Goal: Answer question/provide support

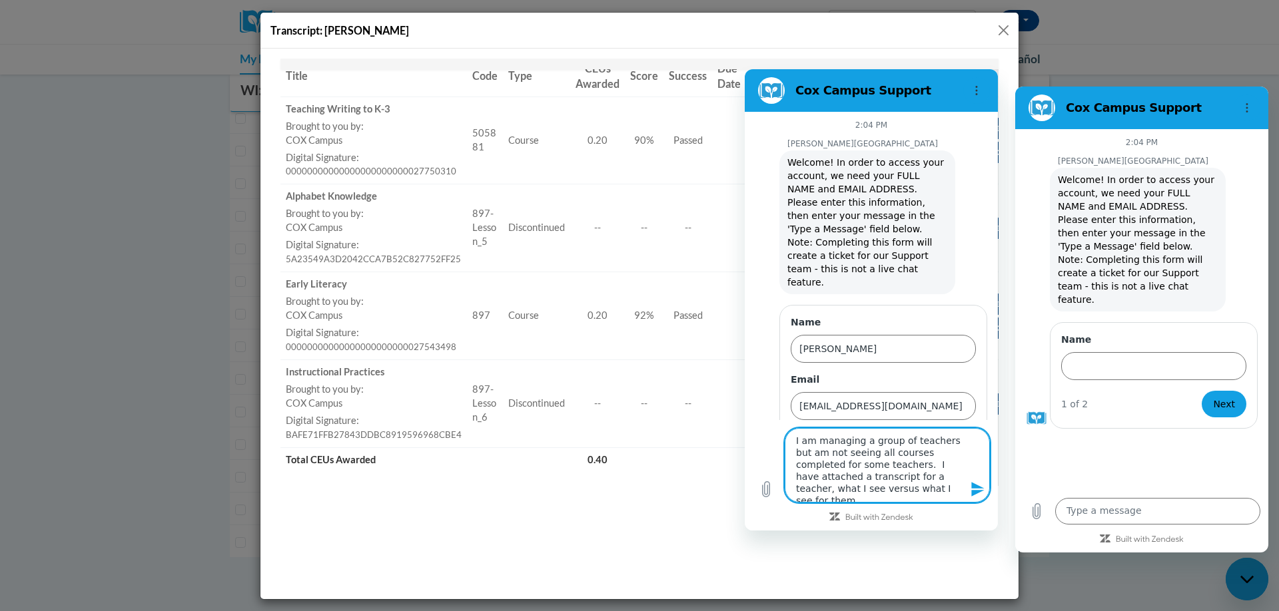
scroll to position [36, 0]
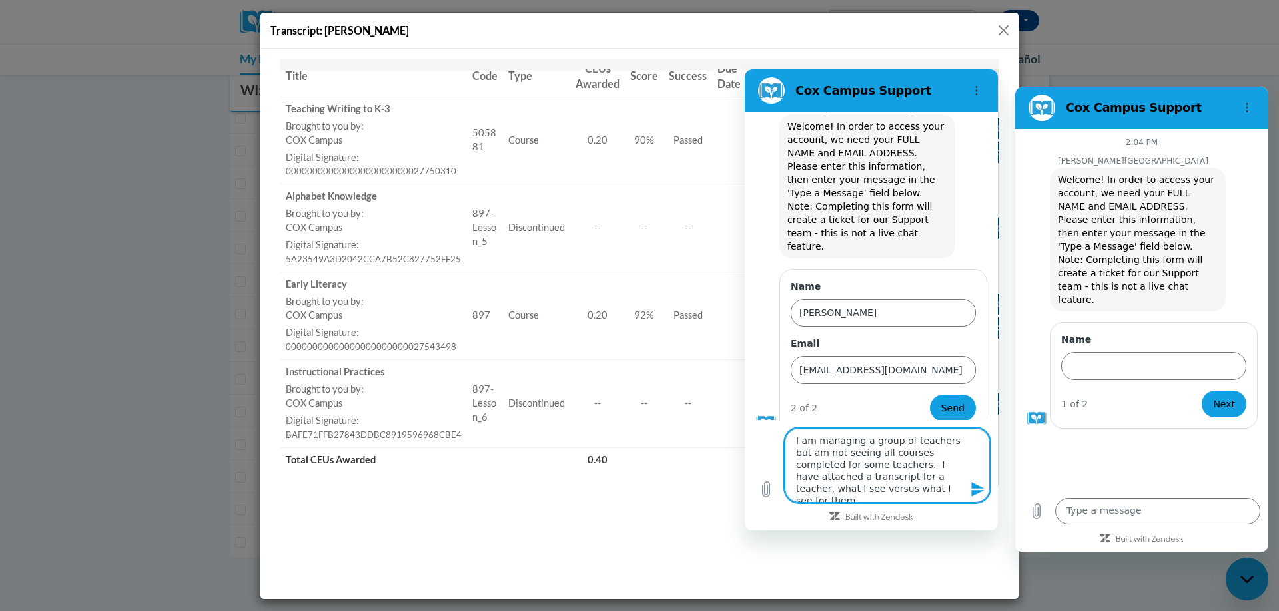
click at [928, 496] on textarea "I am managing a group of teachers but am not seeing all courses completed for s…" at bounding box center [887, 465] width 205 height 75
drag, startPoint x: 928, startPoint y: 496, endPoint x: 882, endPoint y: 466, distance: 54.3
click at [882, 466] on textarea "I am managing a group of teachers but am not seeing all courses completed for s…" at bounding box center [887, 465] width 205 height 75
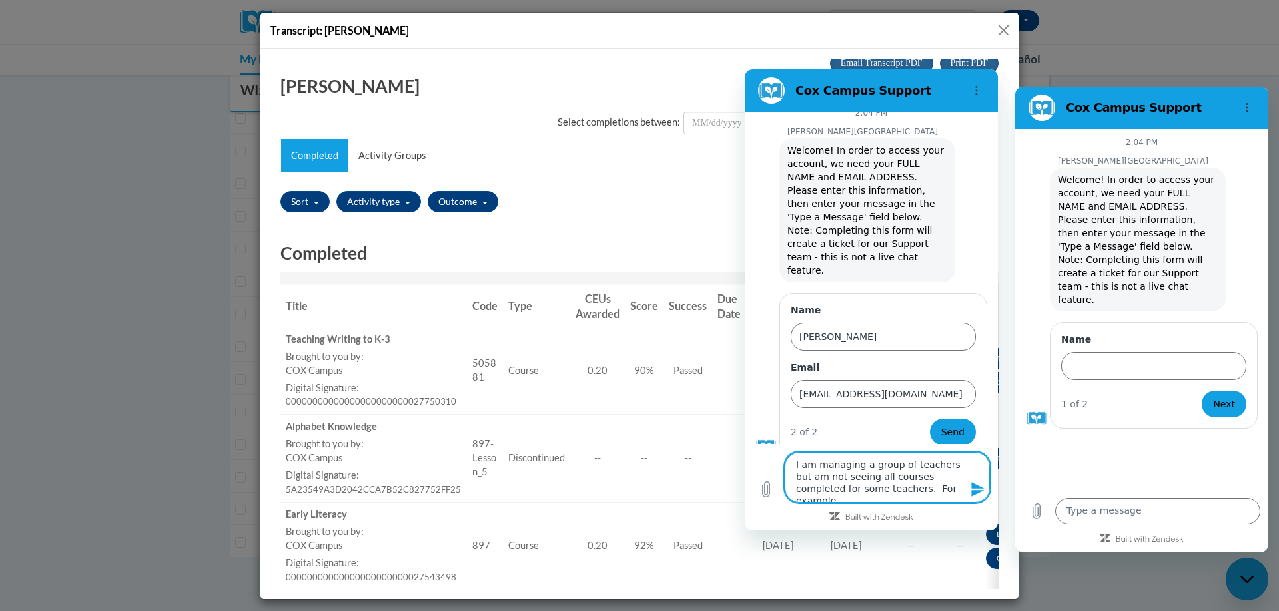
scroll to position [4, 0]
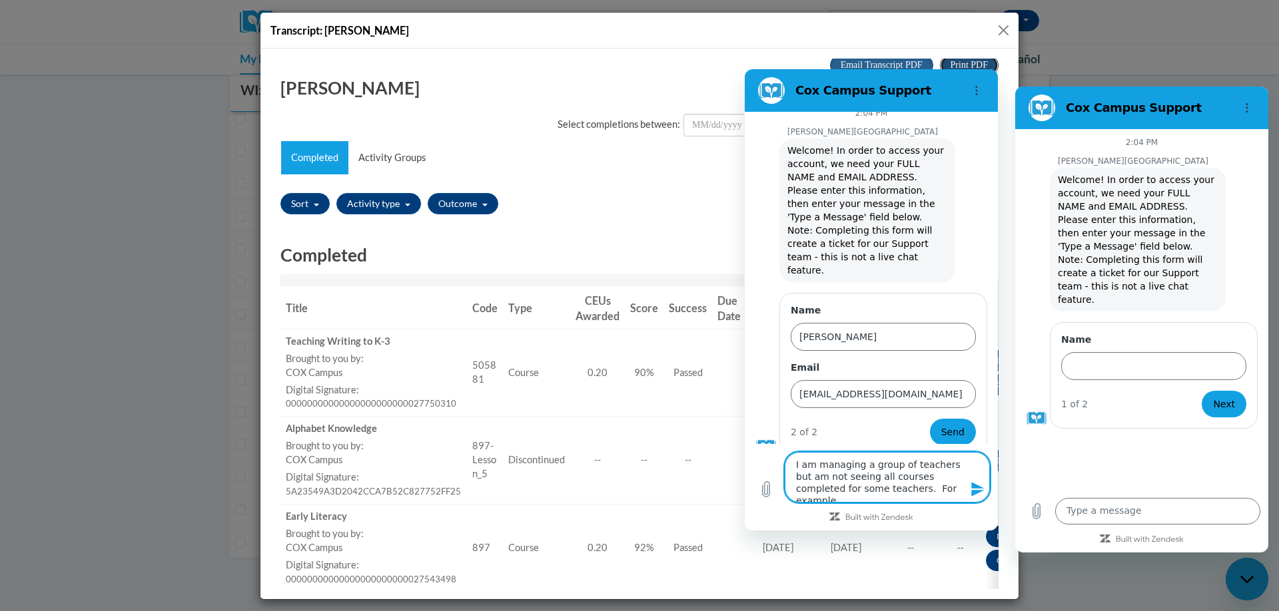
click at [969, 62] on span "Print PDF" at bounding box center [968, 64] width 37 height 10
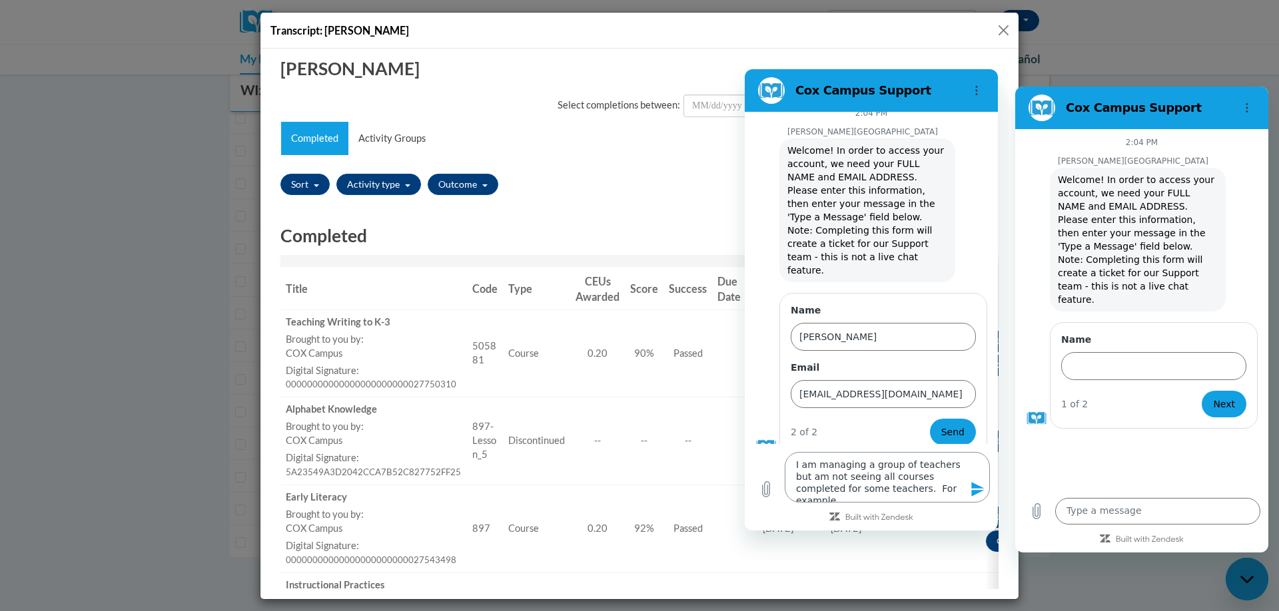
scroll to position [25, 0]
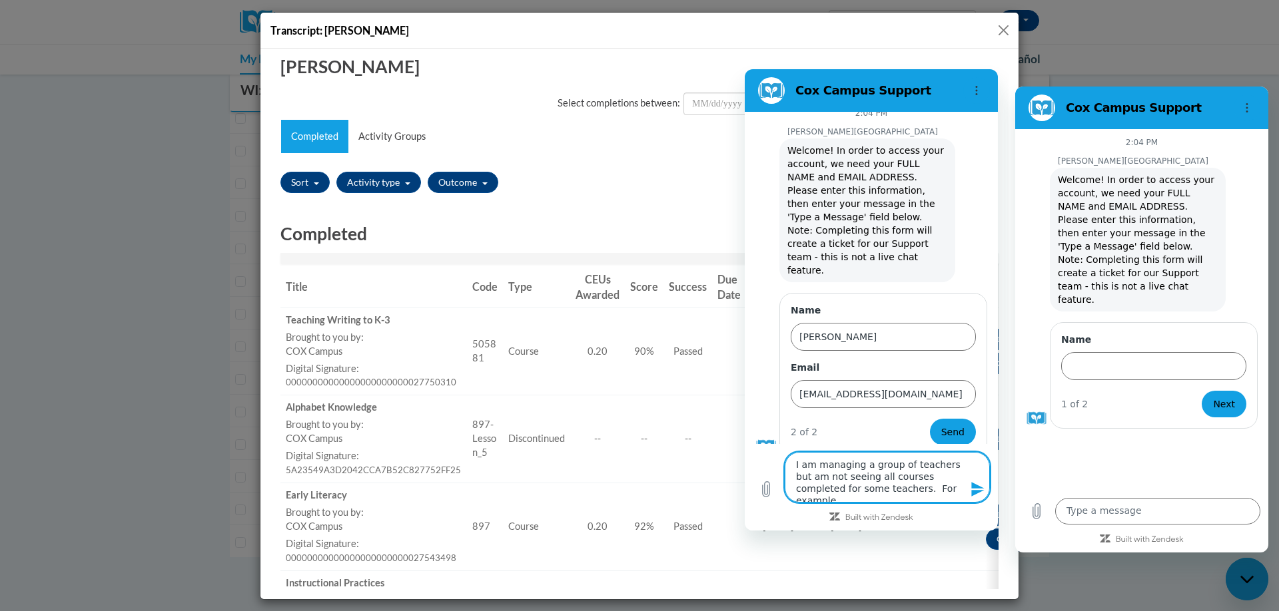
drag, startPoint x: 880, startPoint y: 486, endPoint x: 948, endPoint y: 487, distance: 67.3
click at [948, 487] on textarea "I am managing a group of teachers but am not seeing all courses completed for s…" at bounding box center [887, 477] width 205 height 51
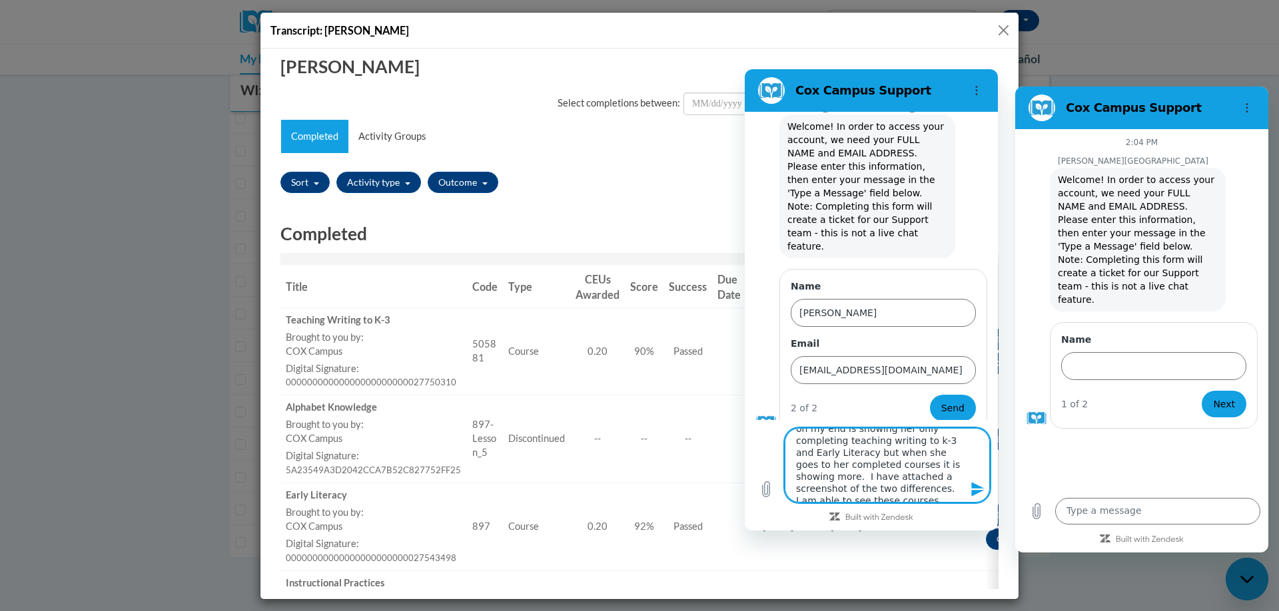
scroll to position [113, 0]
type textarea "I am managing a group of teachers but am not seeing all courses completed for s…"
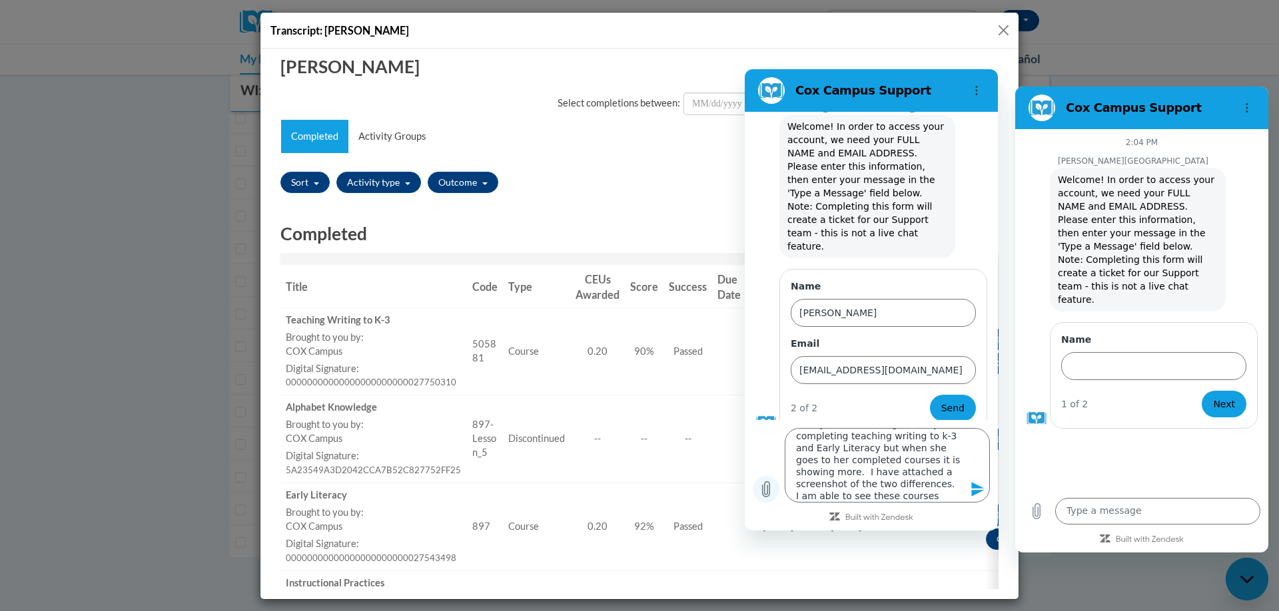
click at [768, 489] on icon "Upload file" at bounding box center [766, 489] width 16 height 16
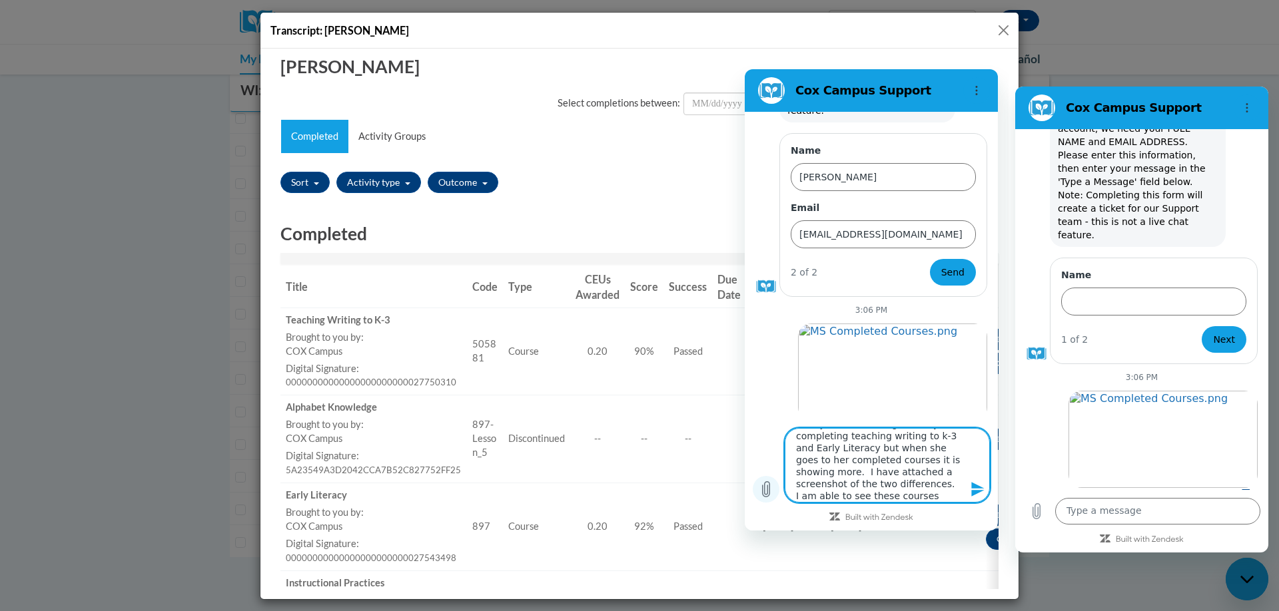
scroll to position [174, 0]
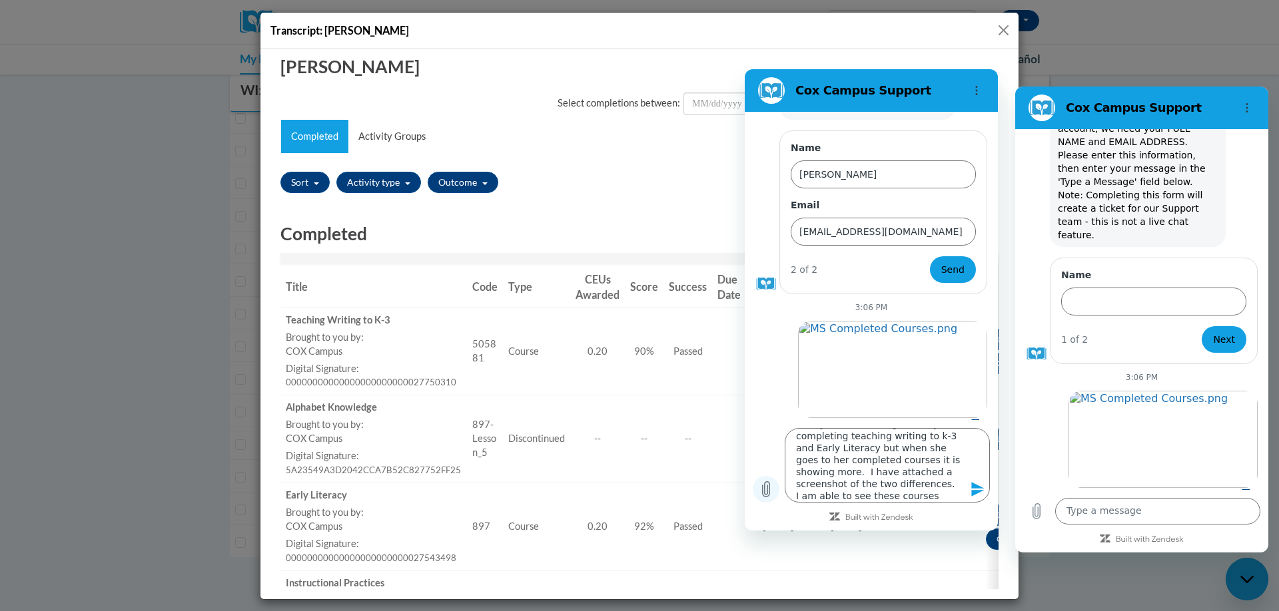
click at [765, 489] on icon "Upload file" at bounding box center [766, 489] width 7 height 15
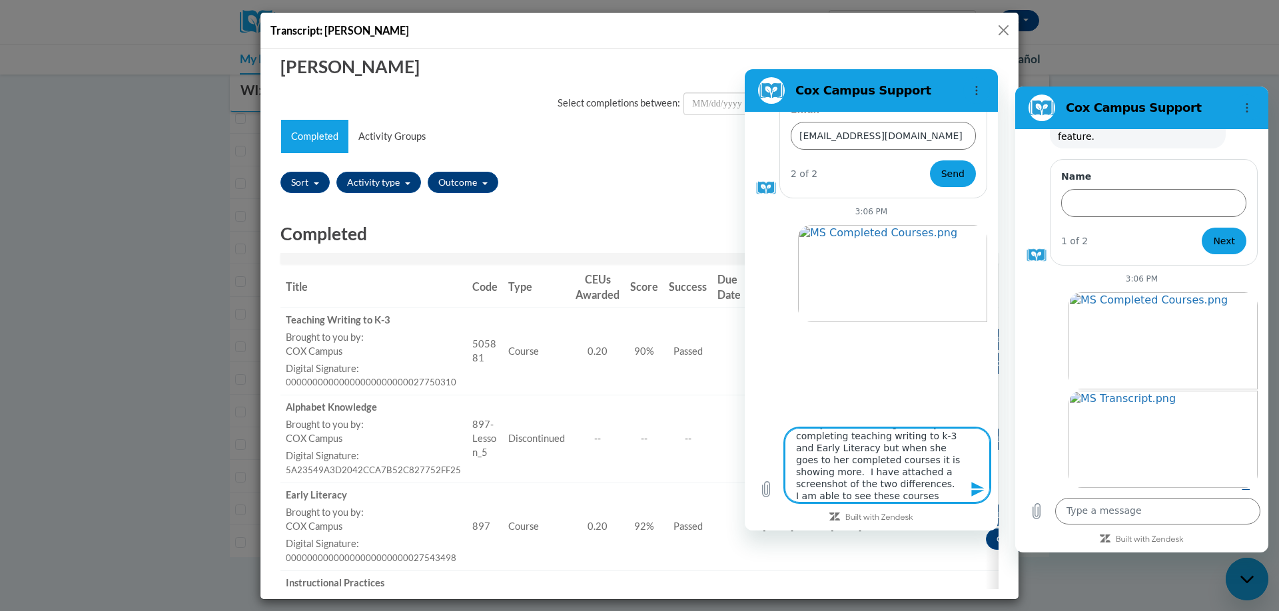
scroll to position [273, 0]
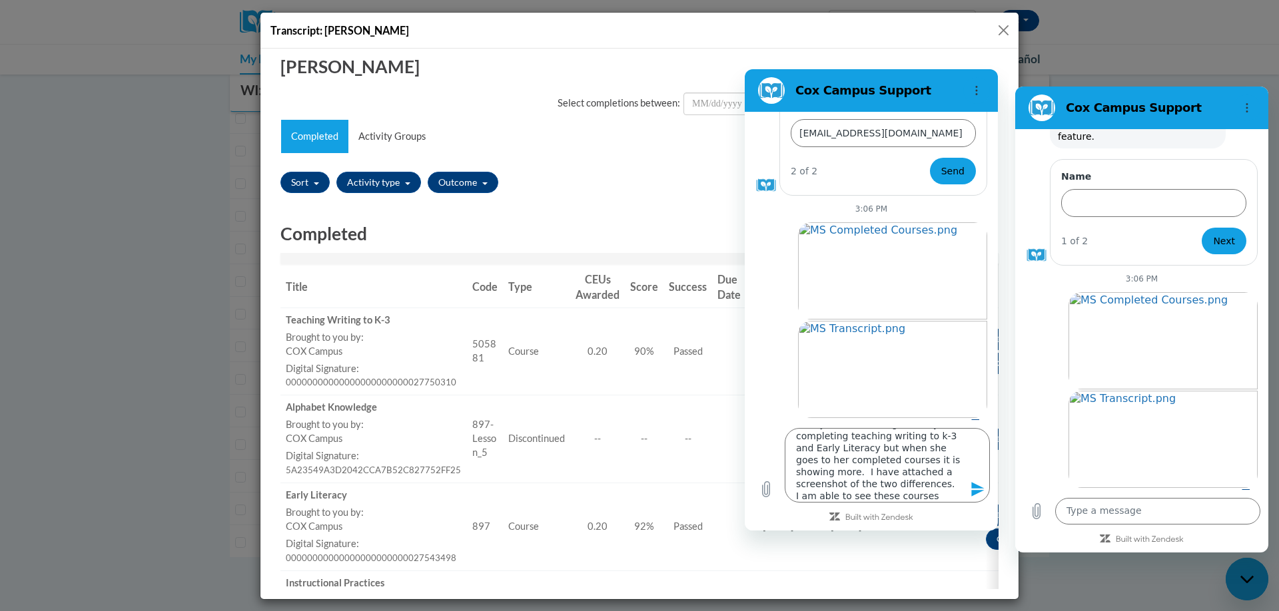
click at [974, 492] on icon "Send message" at bounding box center [977, 489] width 13 height 15
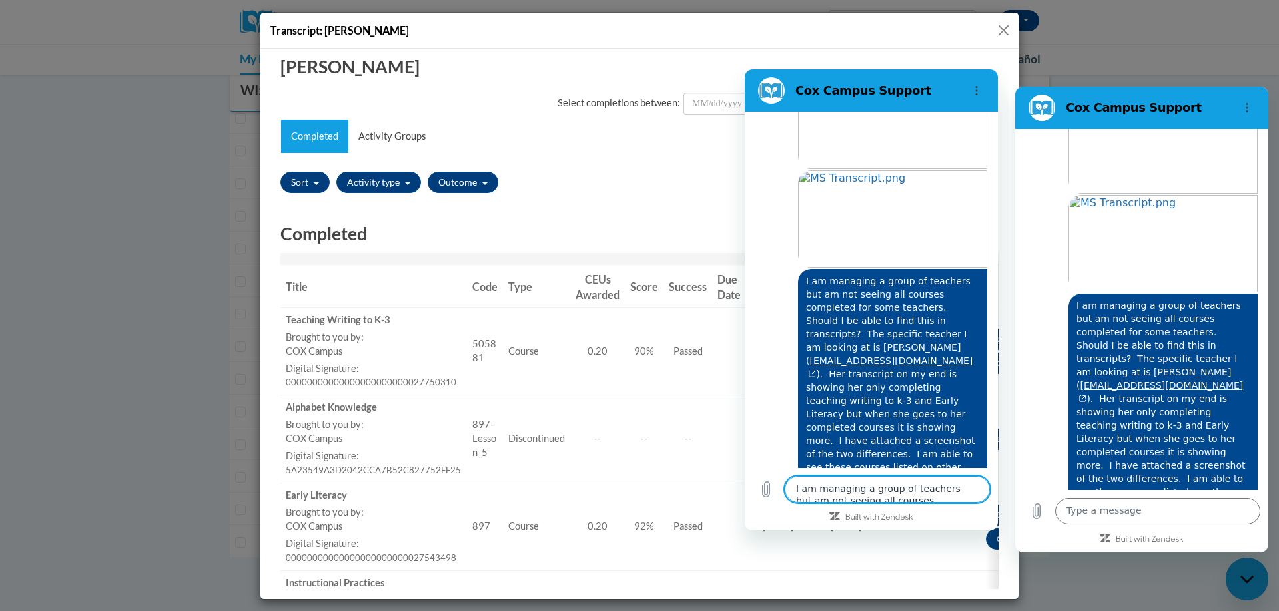
scroll to position [362, 0]
click at [1006, 30] on button "Close" at bounding box center [1003, 30] width 17 height 17
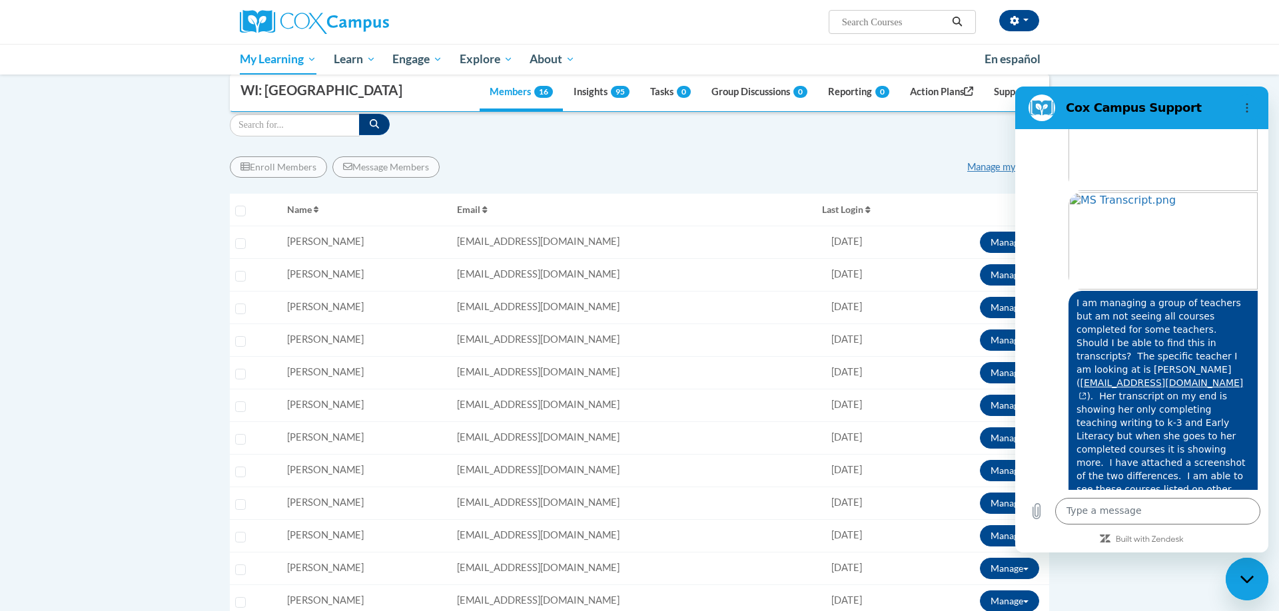
scroll to position [0, 0]
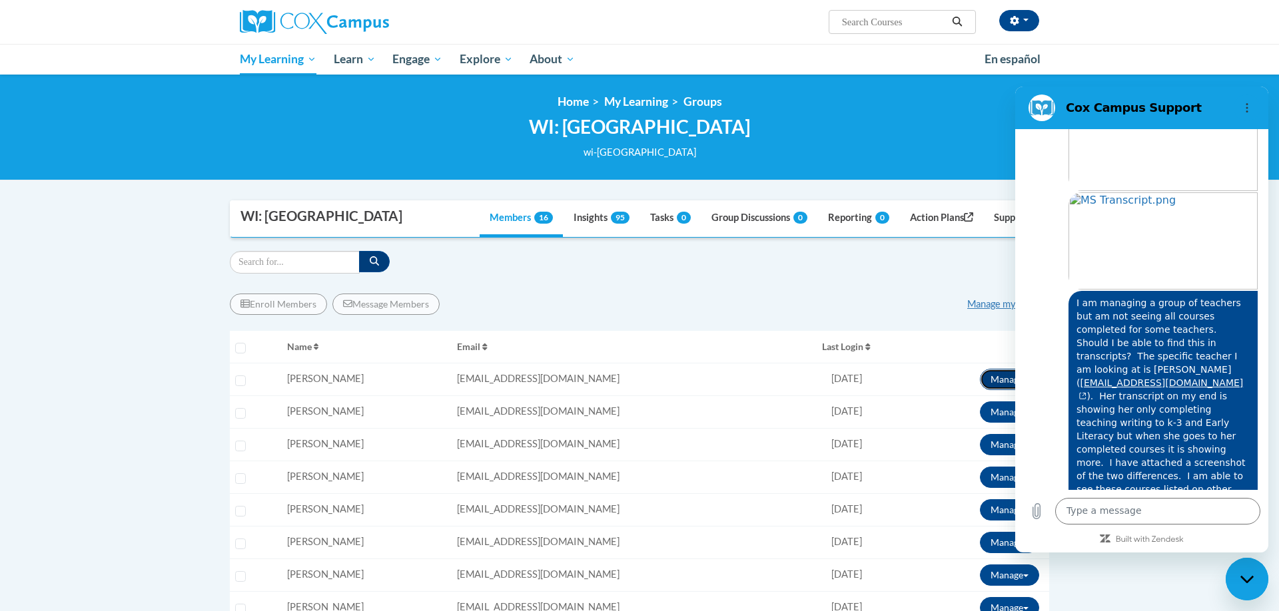
click at [984, 380] on button "Manage" at bounding box center [1009, 379] width 59 height 21
click at [970, 430] on link "View Transcript" at bounding box center [989, 427] width 108 height 21
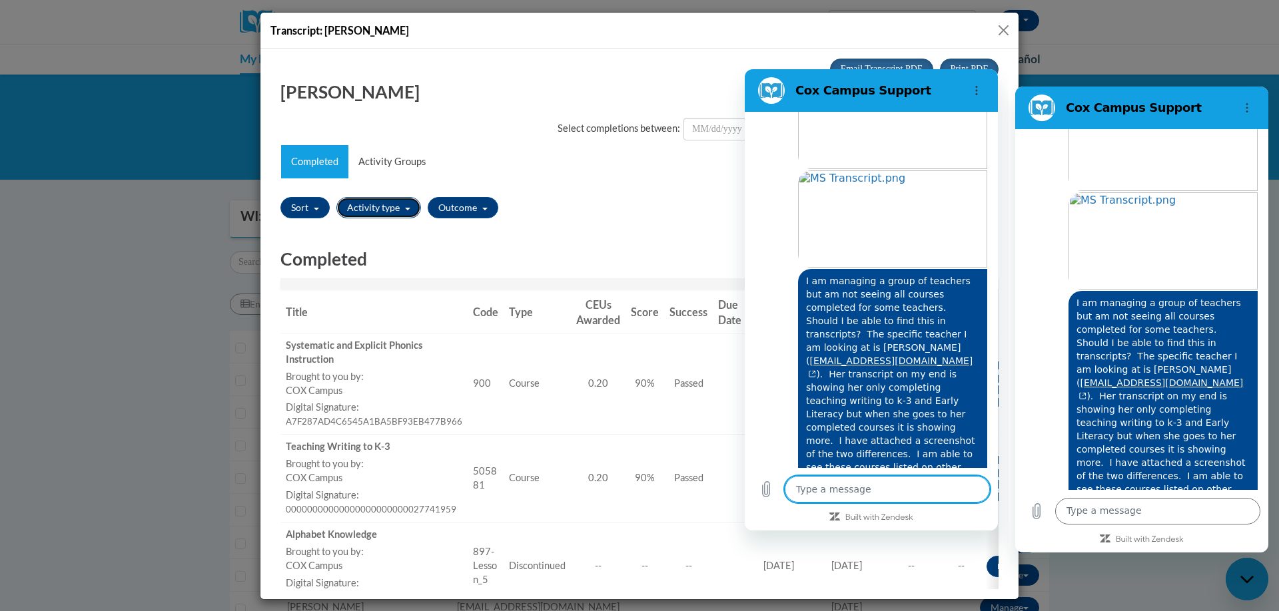
click at [368, 210] on button "Activity type" at bounding box center [378, 206] width 85 height 21
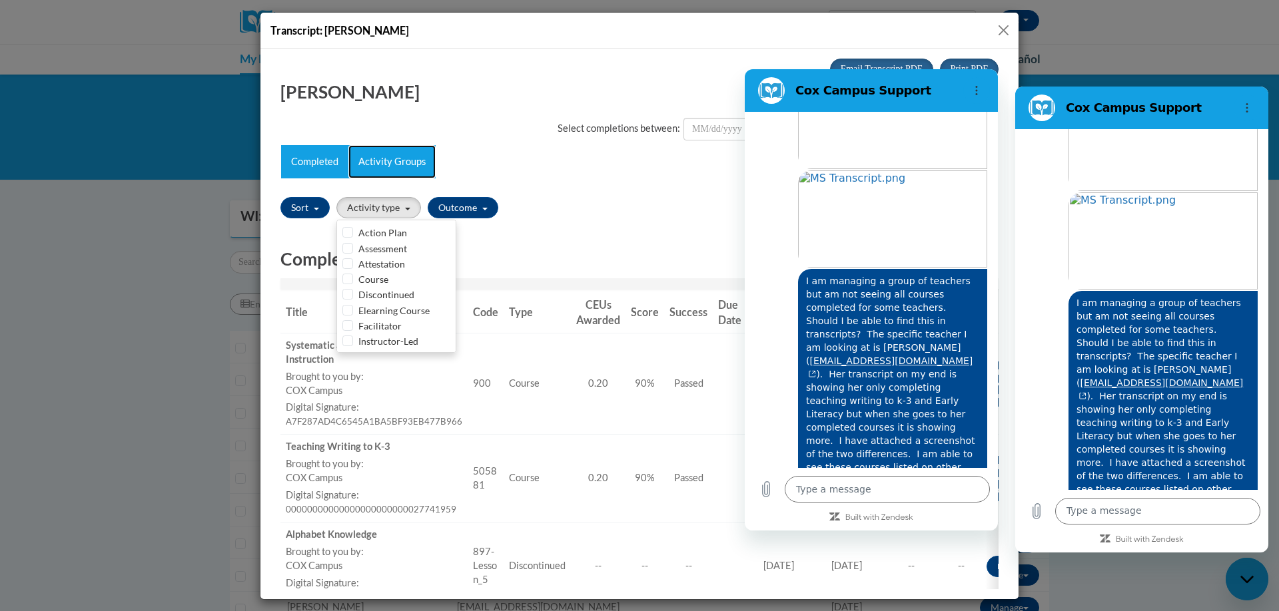
click at [380, 163] on link "Activity Groups" at bounding box center [391, 161] width 87 height 33
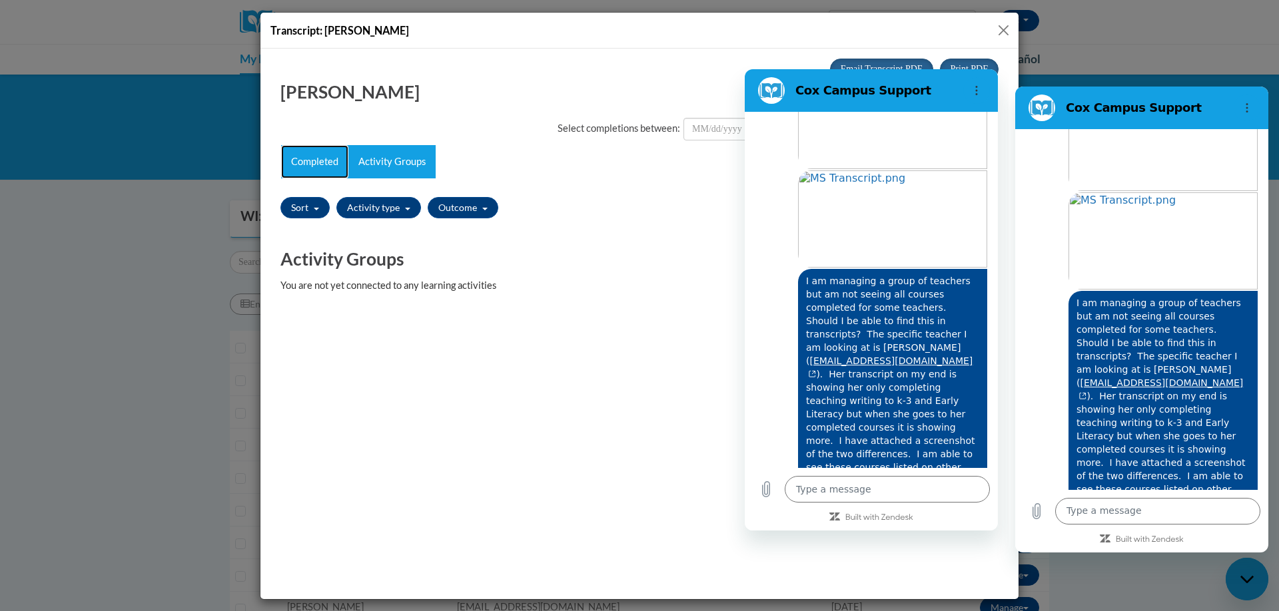
click at [316, 169] on link "Completed" at bounding box center [314, 161] width 67 height 33
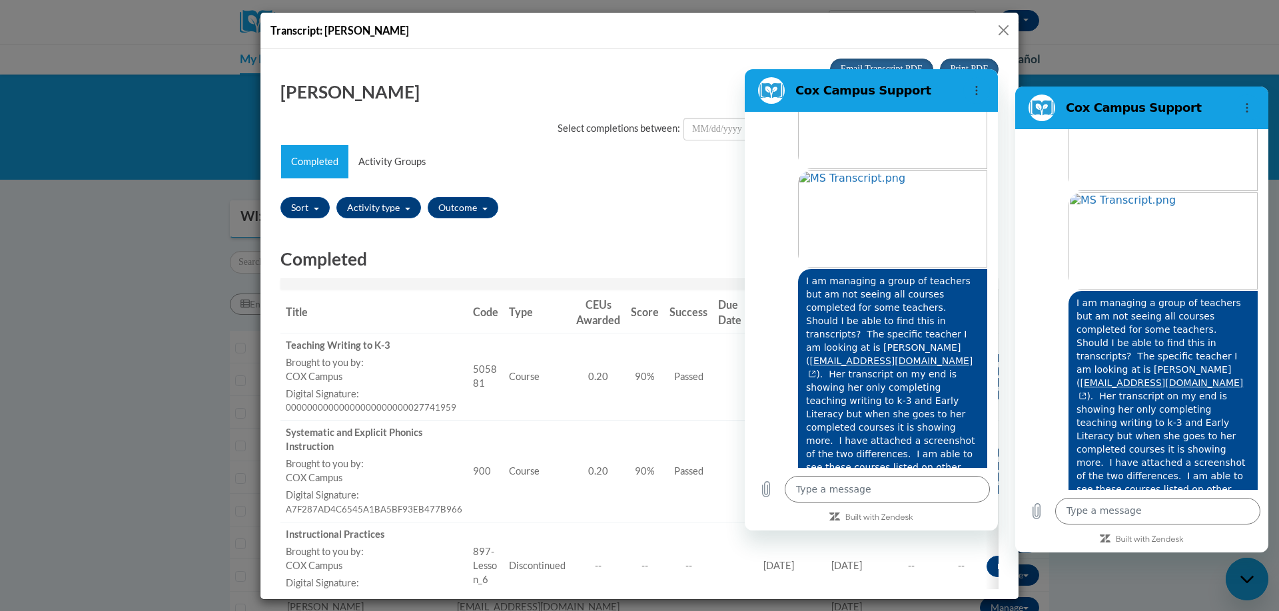
click at [682, 194] on div "Sort Title Code Date Completed Certificate Expiration Dated Due Date Selected F…" at bounding box center [639, 207] width 718 height 31
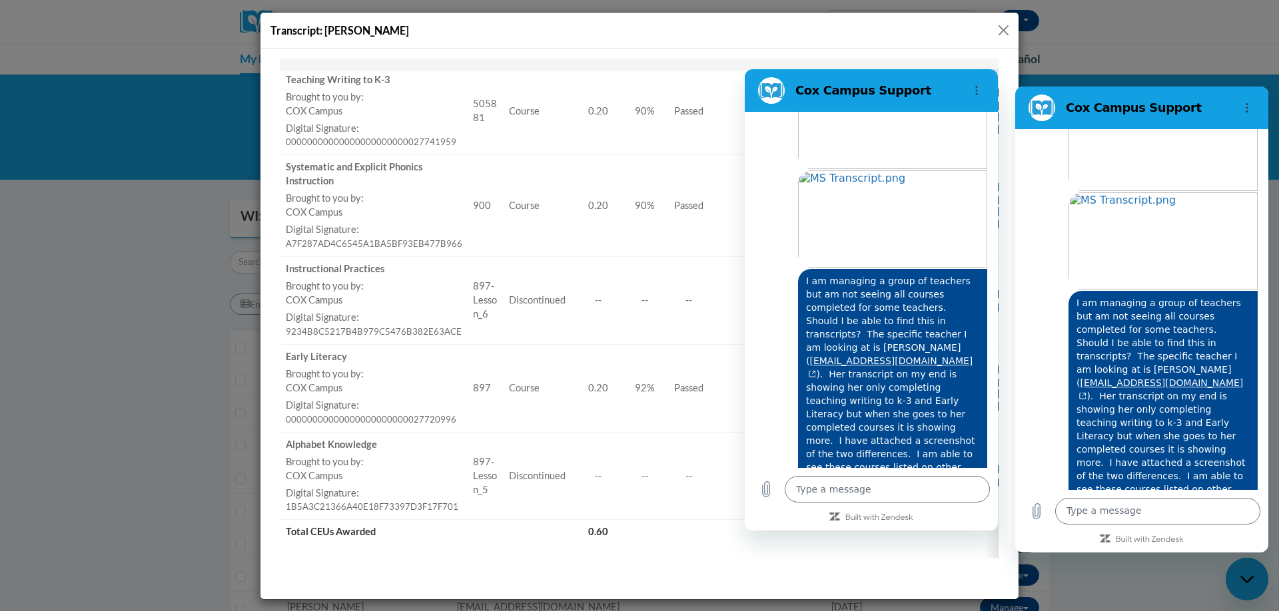
scroll to position [270, 0]
click at [941, 96] on h2 "Cox Campus Support" at bounding box center [876, 90] width 163 height 16
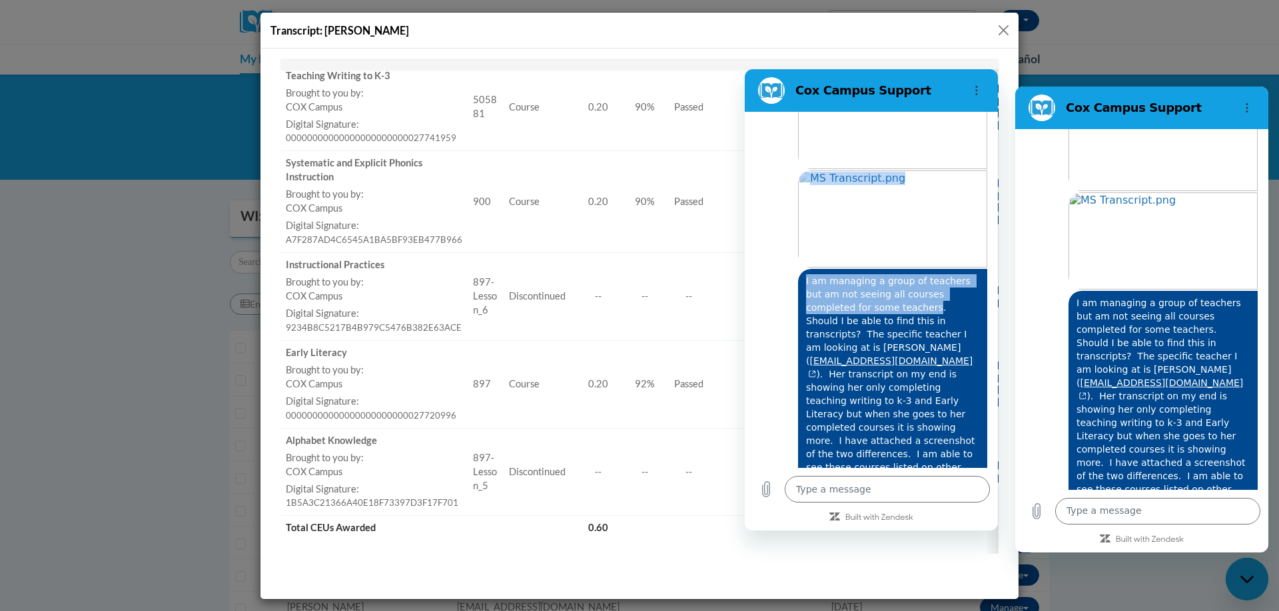
drag, startPoint x: 941, startPoint y: 96, endPoint x: 867, endPoint y: 288, distance: 206.2
click at [867, 288] on div "[PERSON_NAME] Campus Support 2:04 PM [PERSON_NAME][GEOGRAPHIC_DATA] [PERSON_NAM…" at bounding box center [871, 300] width 253 height 462
click at [972, 82] on button "Options menu" at bounding box center [976, 90] width 27 height 27
click at [968, 130] on circle at bounding box center [970, 128] width 8 height 8
click at [968, 130] on input "Toggle sound notifications" at bounding box center [963, 127] width 27 height 13
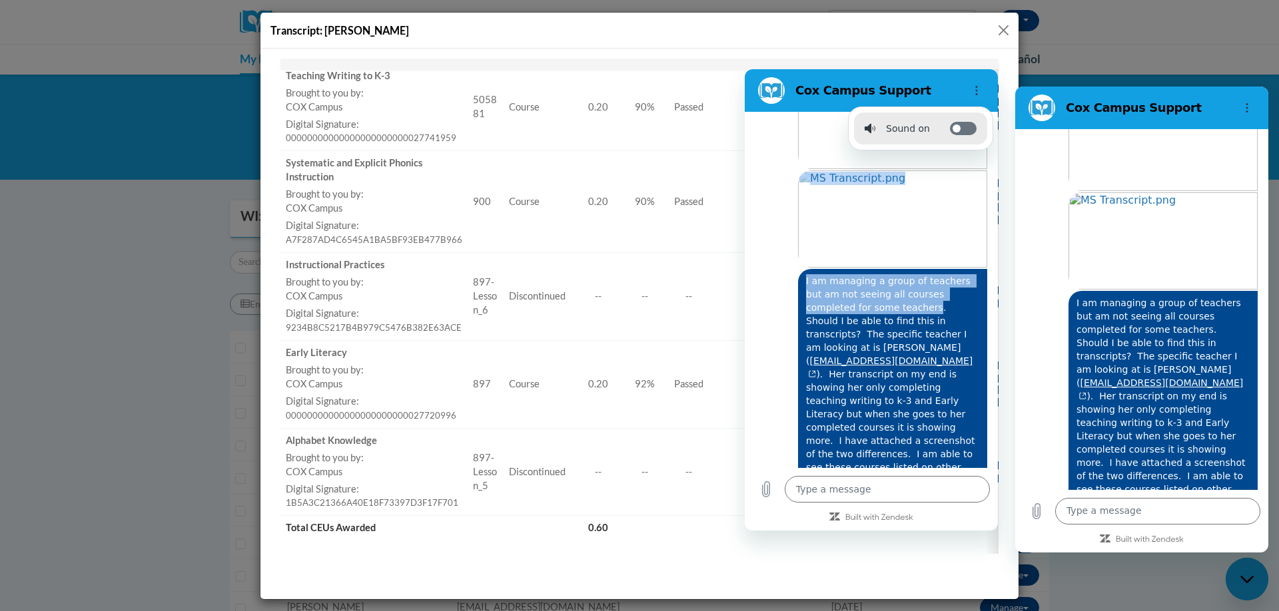
checkbox input "false"
type textarea "x"
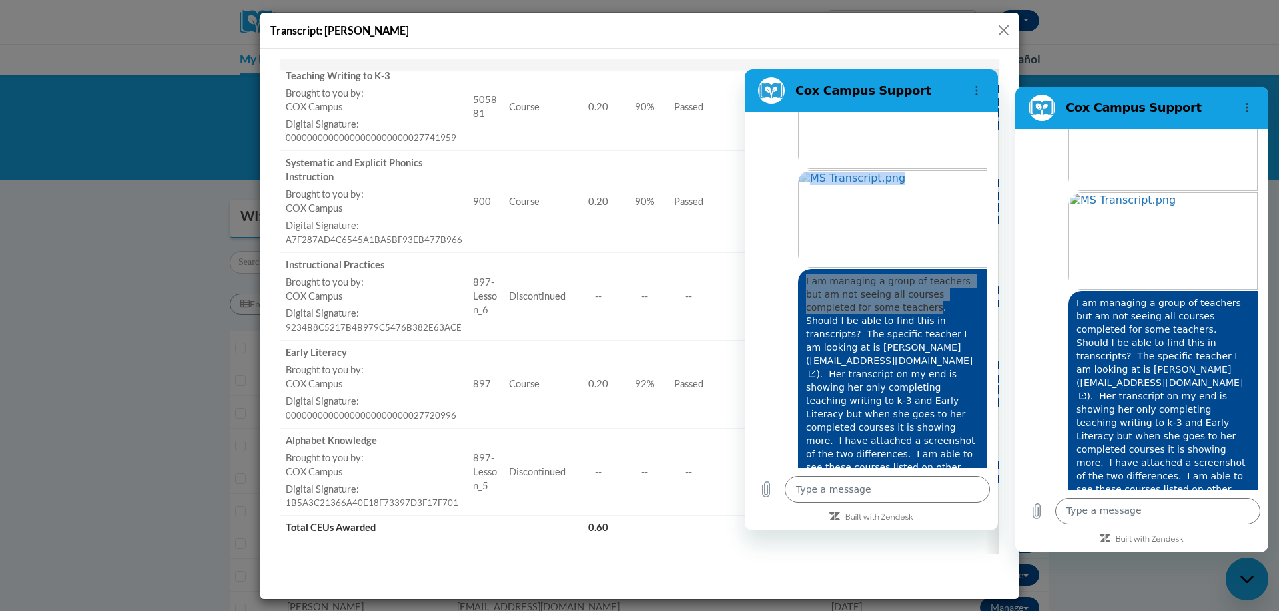
click at [702, 309] on td "Success --" at bounding box center [688, 296] width 49 height 88
click at [765, 91] on figure at bounding box center [771, 90] width 27 height 27
click at [1012, 27] on div "Transcript: [PERSON_NAME]" at bounding box center [639, 31] width 758 height 36
click at [1000, 31] on button "Close" at bounding box center [1003, 30] width 17 height 17
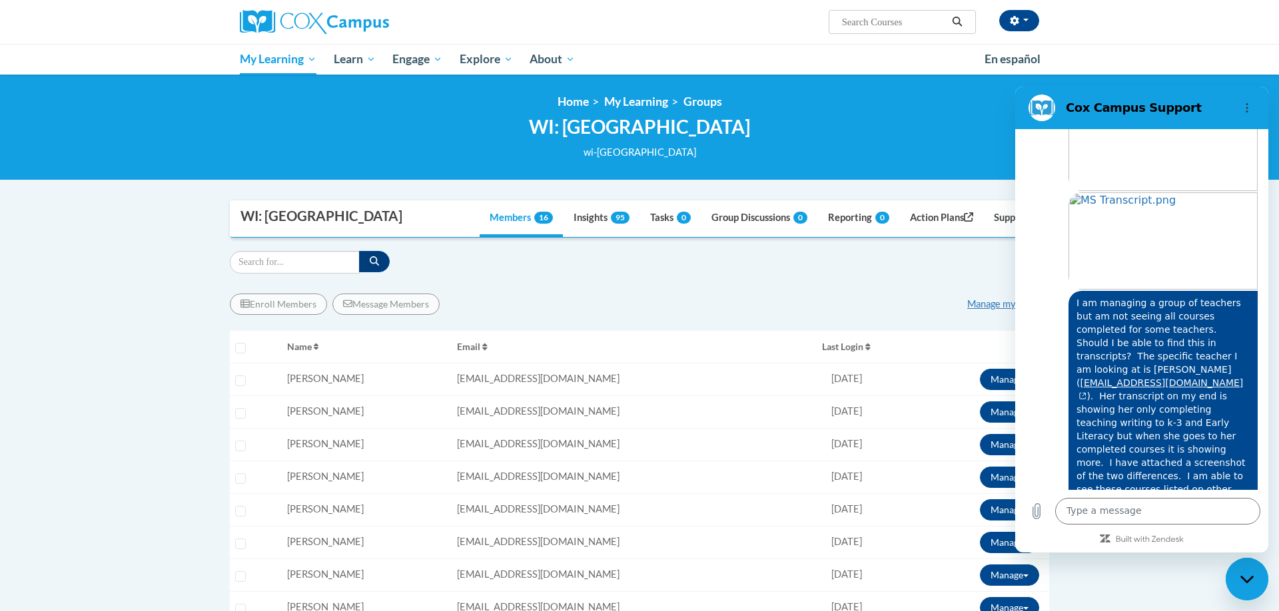
click at [1237, 583] on div "Close messaging window" at bounding box center [1247, 579] width 40 height 40
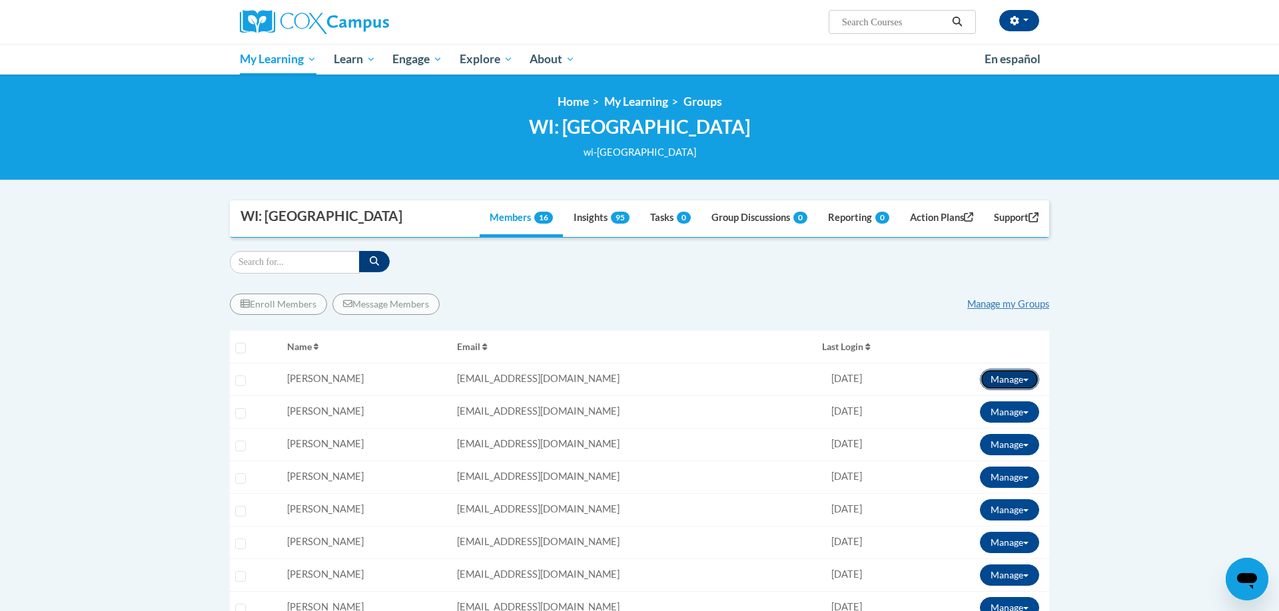
click at [1008, 380] on button "Manage" at bounding box center [1009, 379] width 59 height 21
click at [1000, 430] on link "View Transcript" at bounding box center [989, 427] width 108 height 21
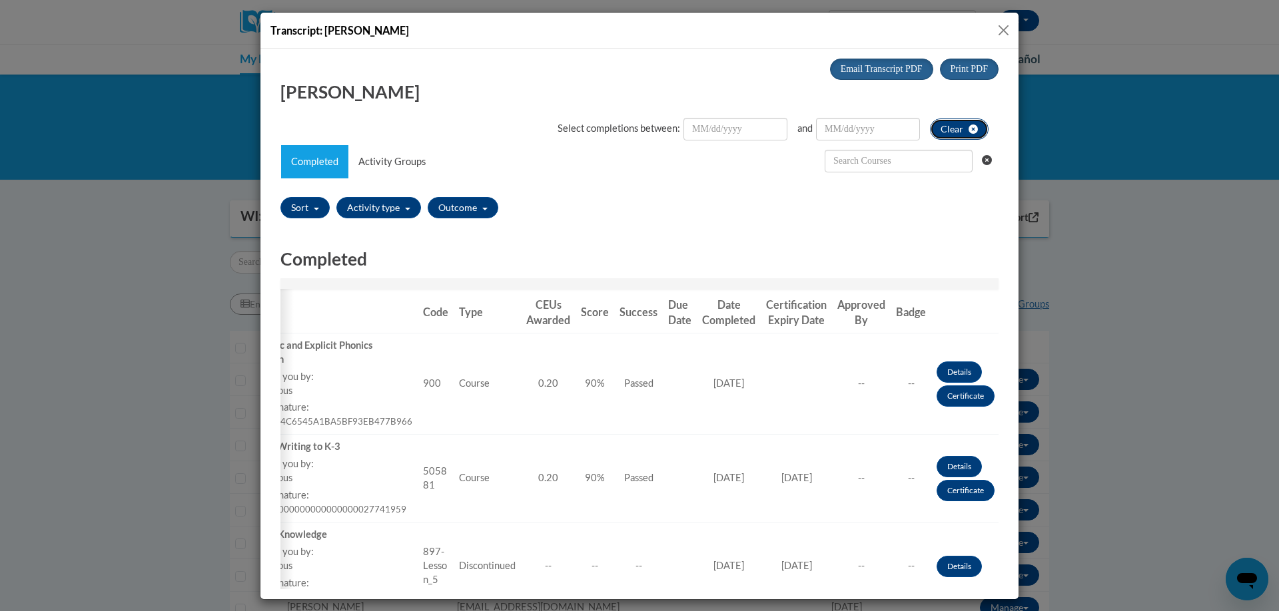
click at [972, 129] on icon "clear" at bounding box center [972, 128] width 9 height 9
click at [311, 206] on button "Sort" at bounding box center [304, 206] width 49 height 21
click at [292, 266] on input "Date Completed" at bounding box center [291, 265] width 11 height 11
radio input "true"
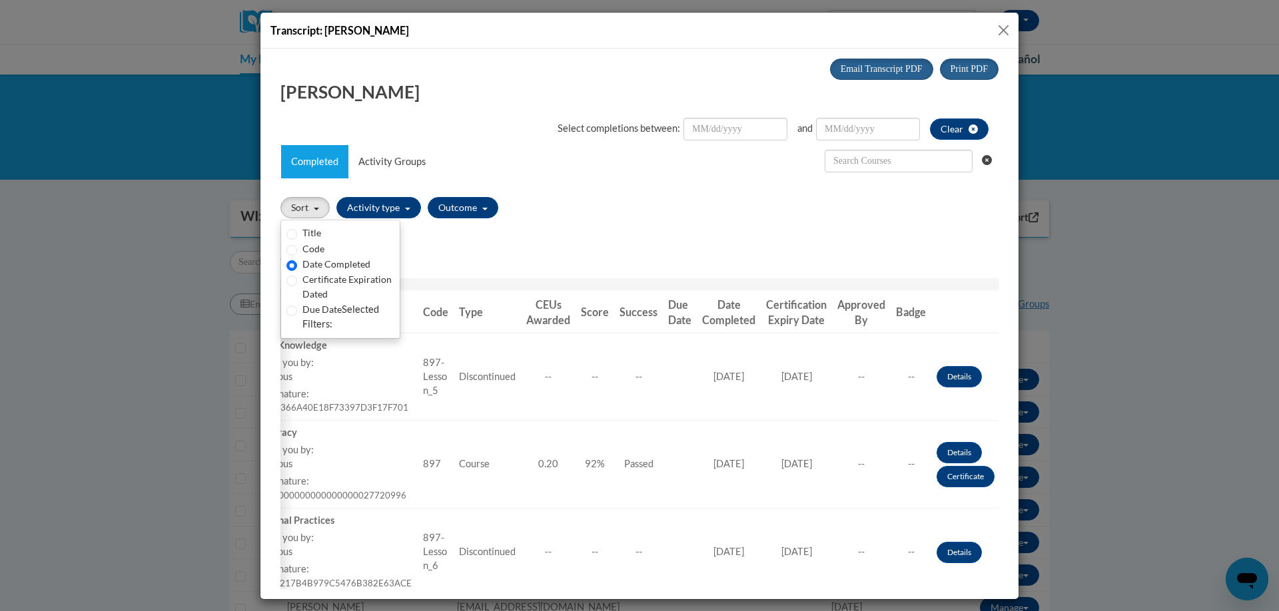
click at [482, 248] on h2 "Completed" at bounding box center [639, 258] width 718 height 25
click at [1006, 29] on button "Close" at bounding box center [1003, 30] width 17 height 17
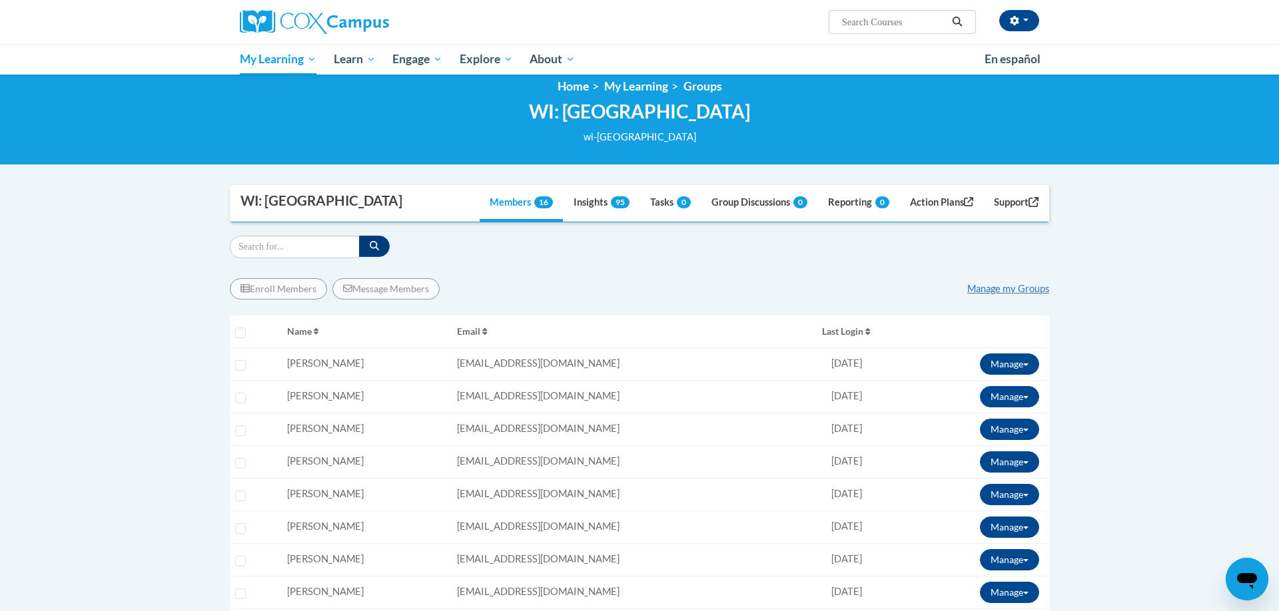
scroll to position [18, 0]
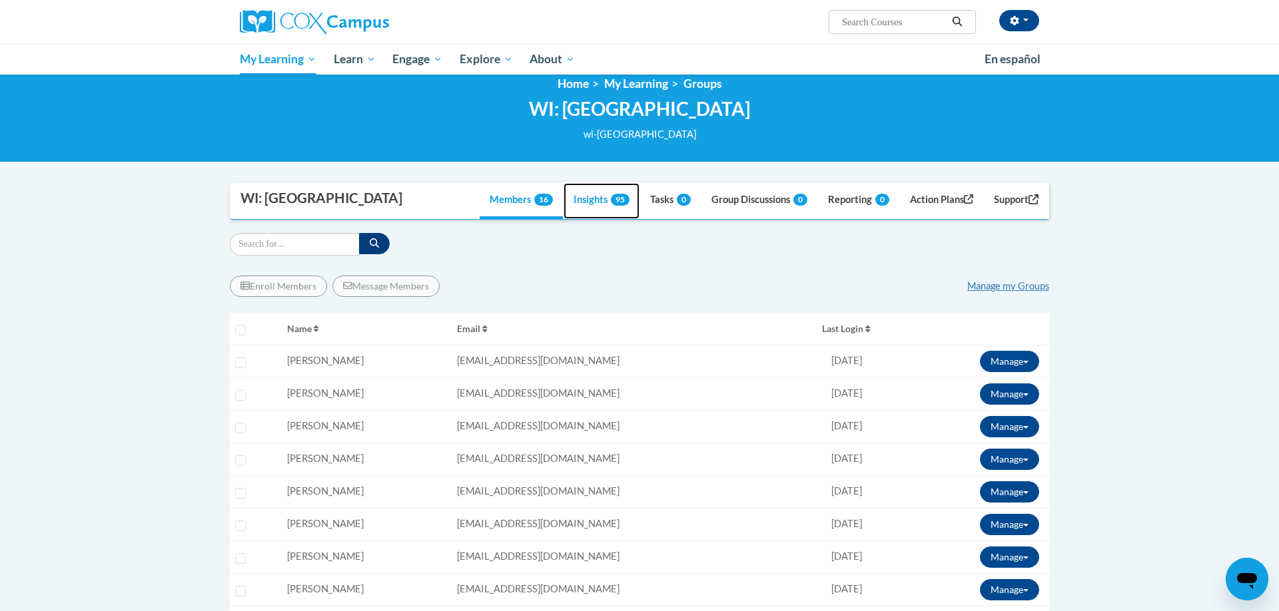
click at [585, 198] on link "Insights 95" at bounding box center [601, 201] width 76 height 36
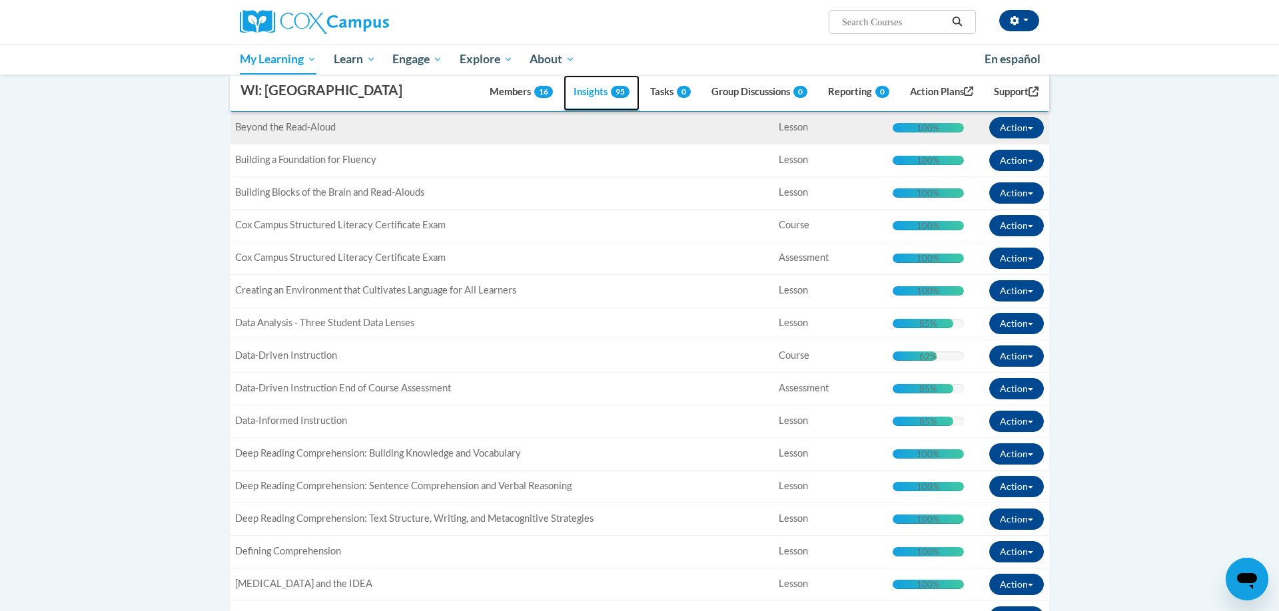
scroll to position [546, 0]
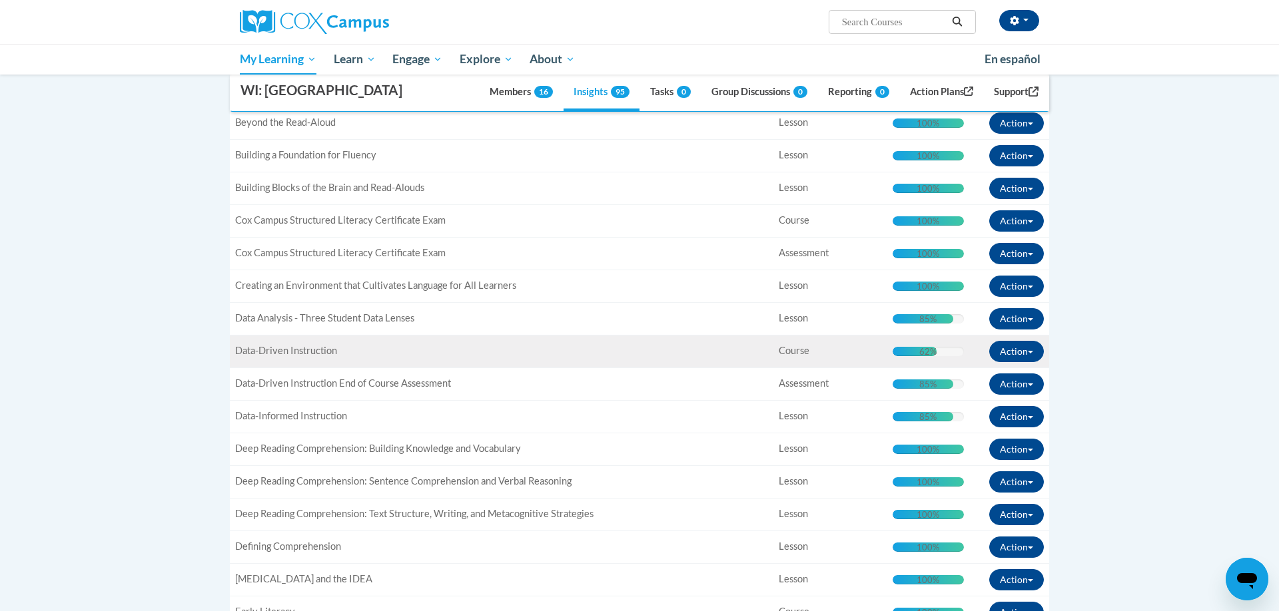
click at [599, 360] on td "Title: Data-Driven Instruction" at bounding box center [501, 351] width 543 height 33
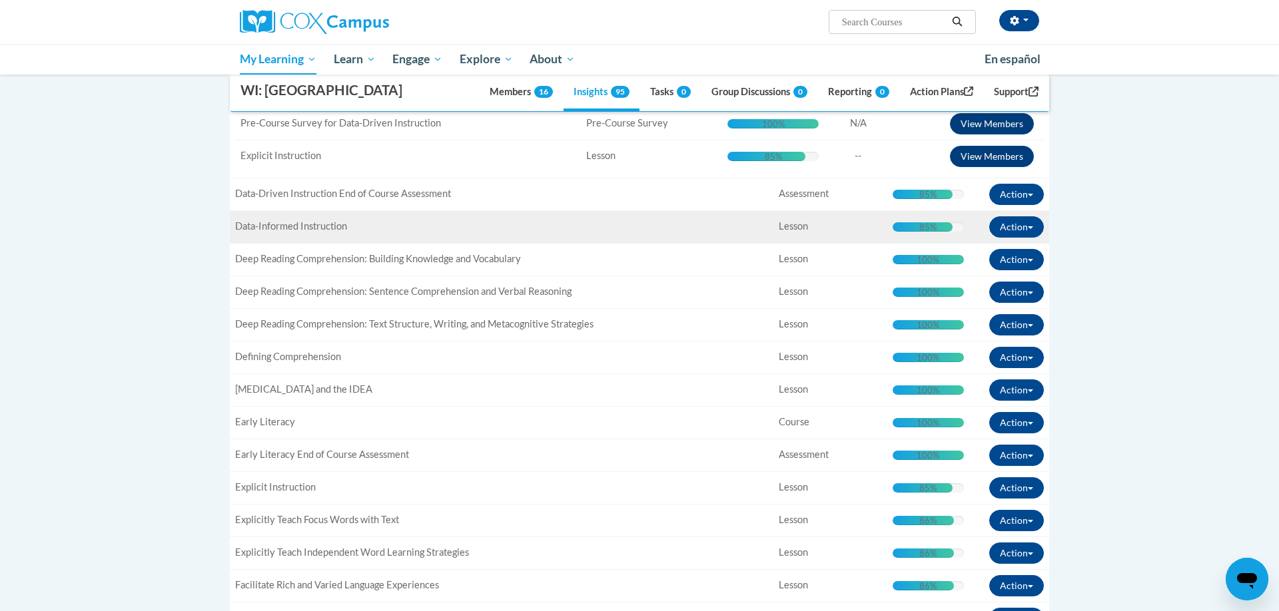
scroll to position [1004, 0]
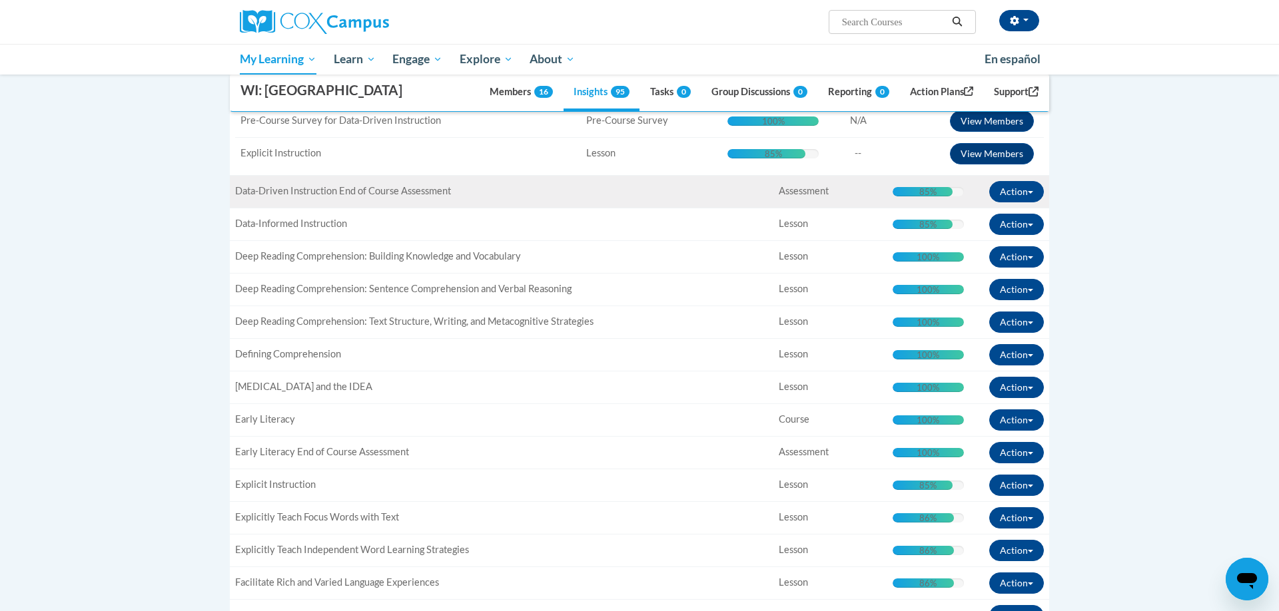
click at [661, 194] on div "Title: Data-Driven Instruction End of Course Assessment" at bounding box center [501, 191] width 533 height 14
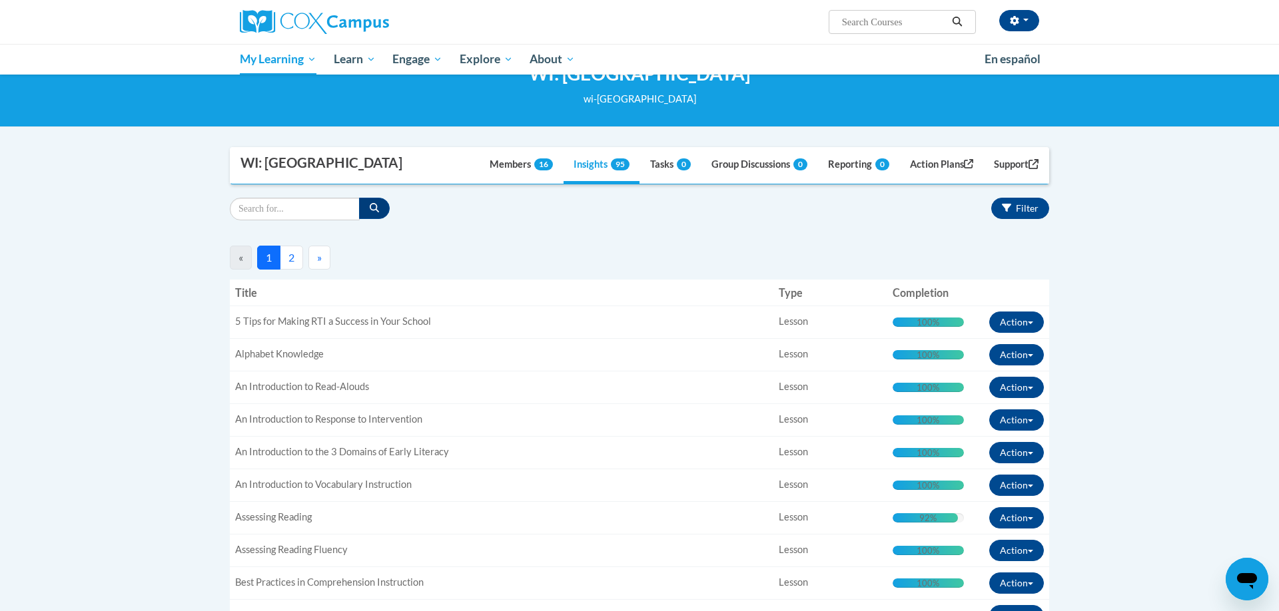
scroll to position [0, 0]
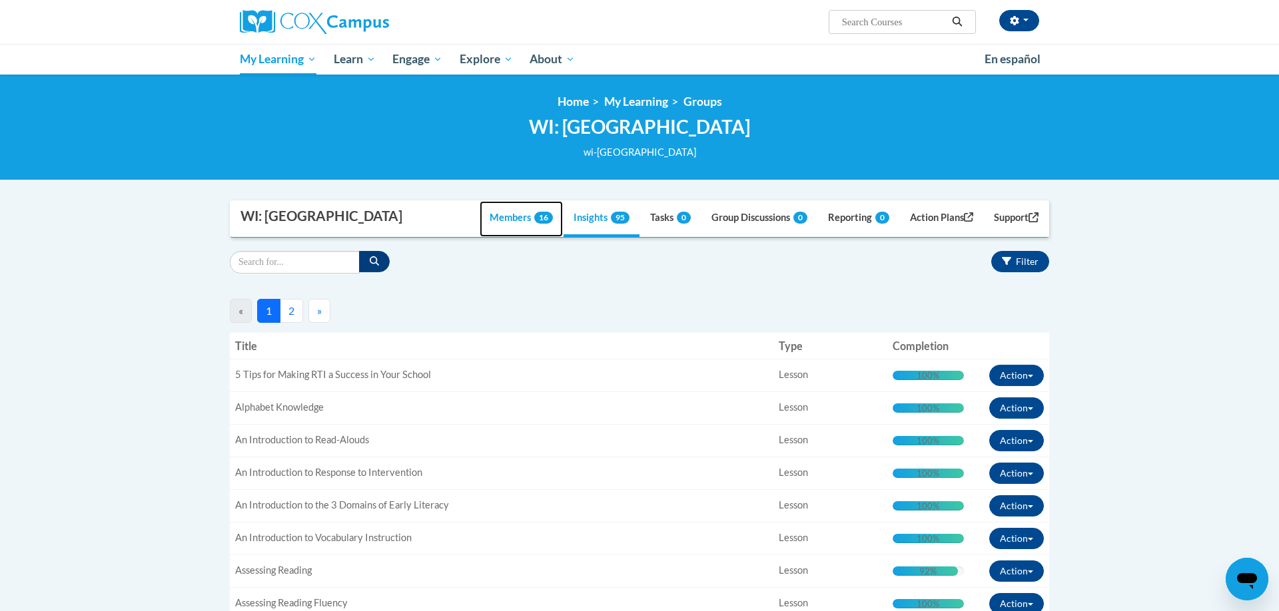
click at [517, 210] on link "Members 16" at bounding box center [521, 219] width 83 height 36
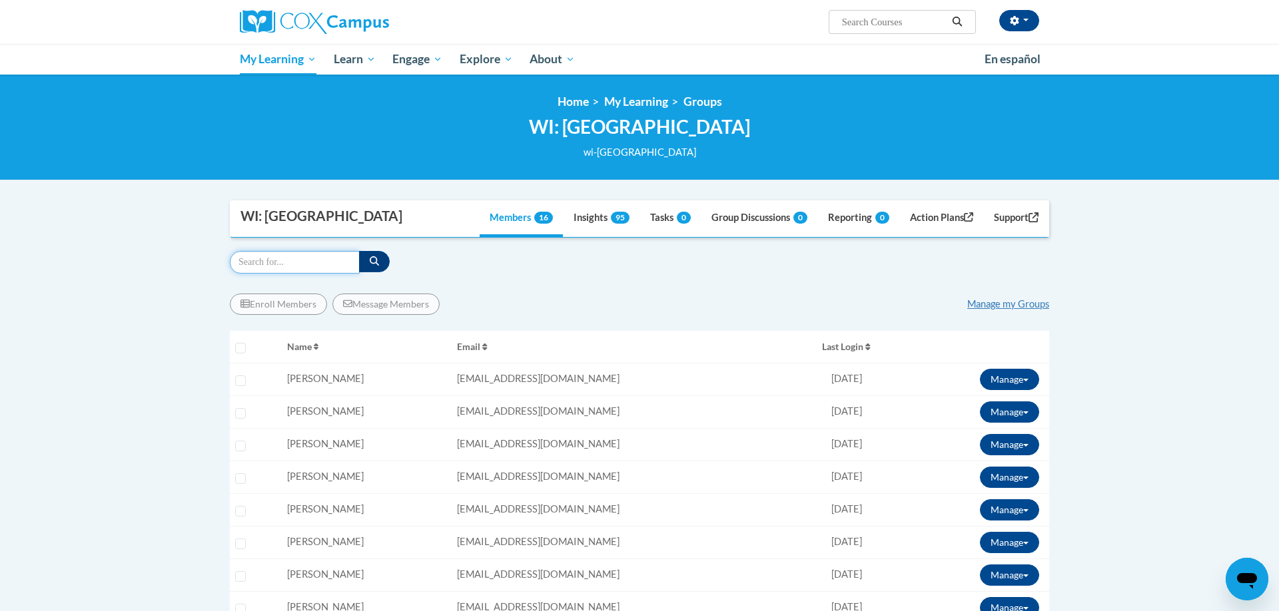
click at [328, 261] on input "Search" at bounding box center [295, 262] width 130 height 23
click at [1036, 378] on button "Manage" at bounding box center [1009, 379] width 59 height 21
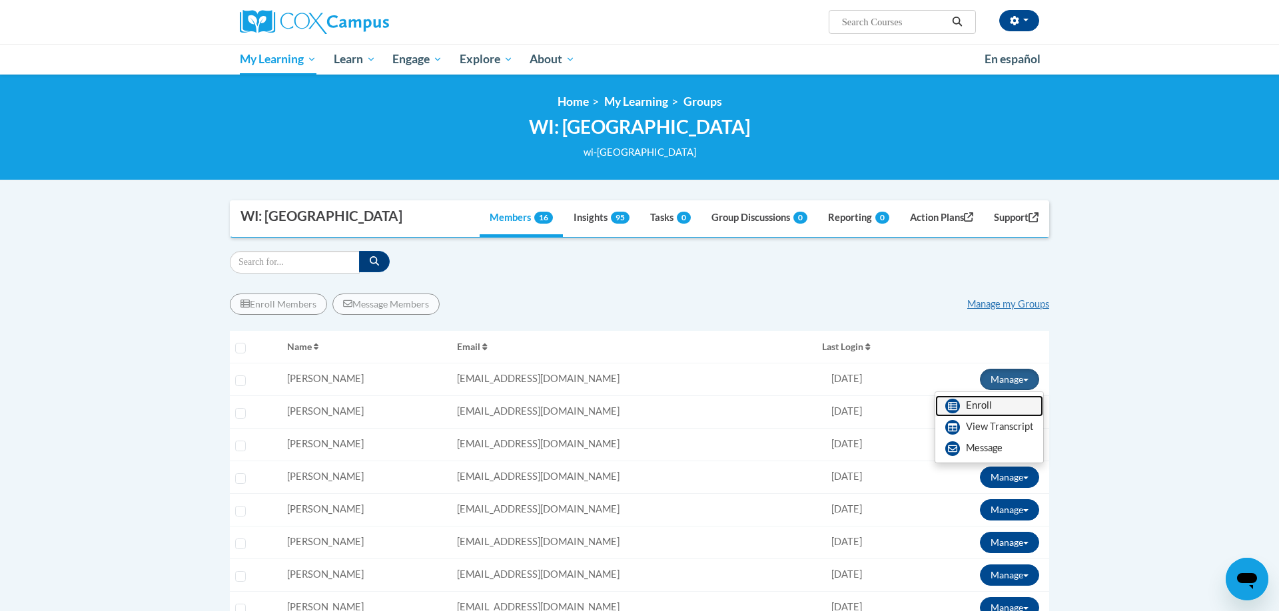
click at [1005, 398] on link "Enroll" at bounding box center [989, 406] width 108 height 21
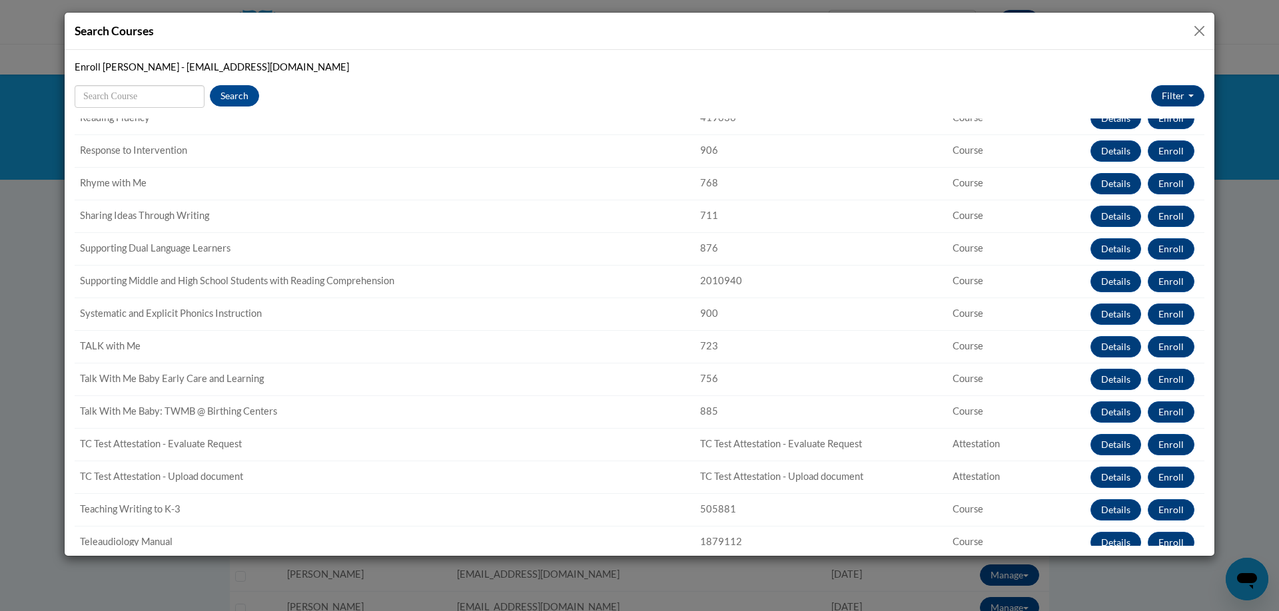
scroll to position [1303, 0]
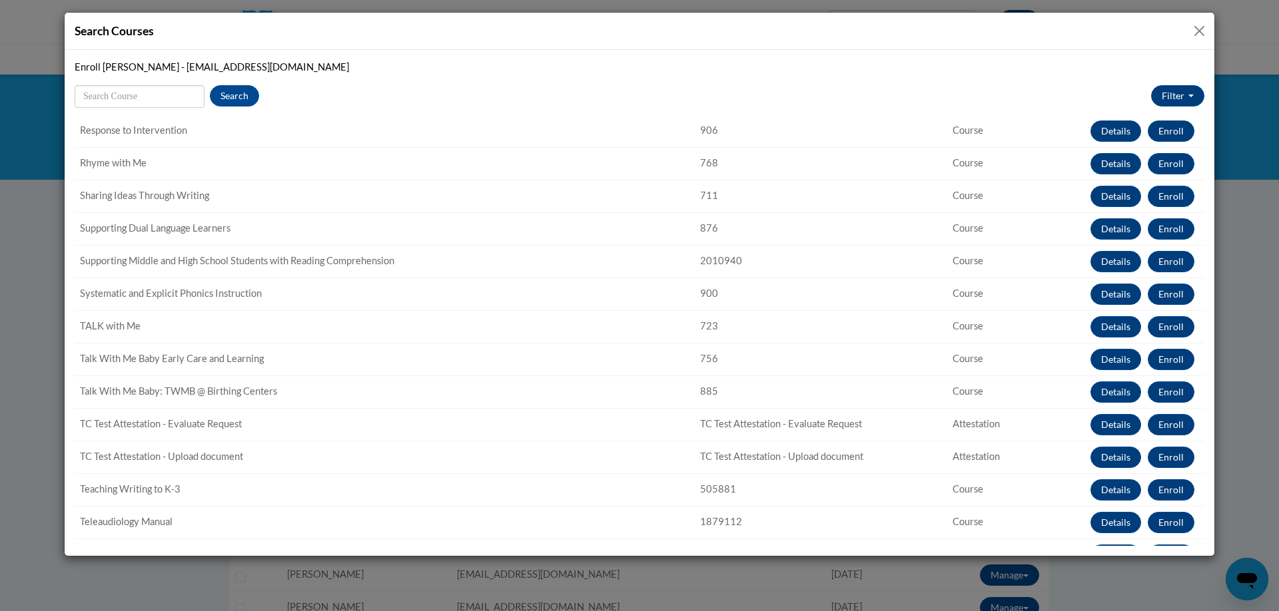
click at [1199, 36] on button "Close" at bounding box center [1199, 31] width 17 height 17
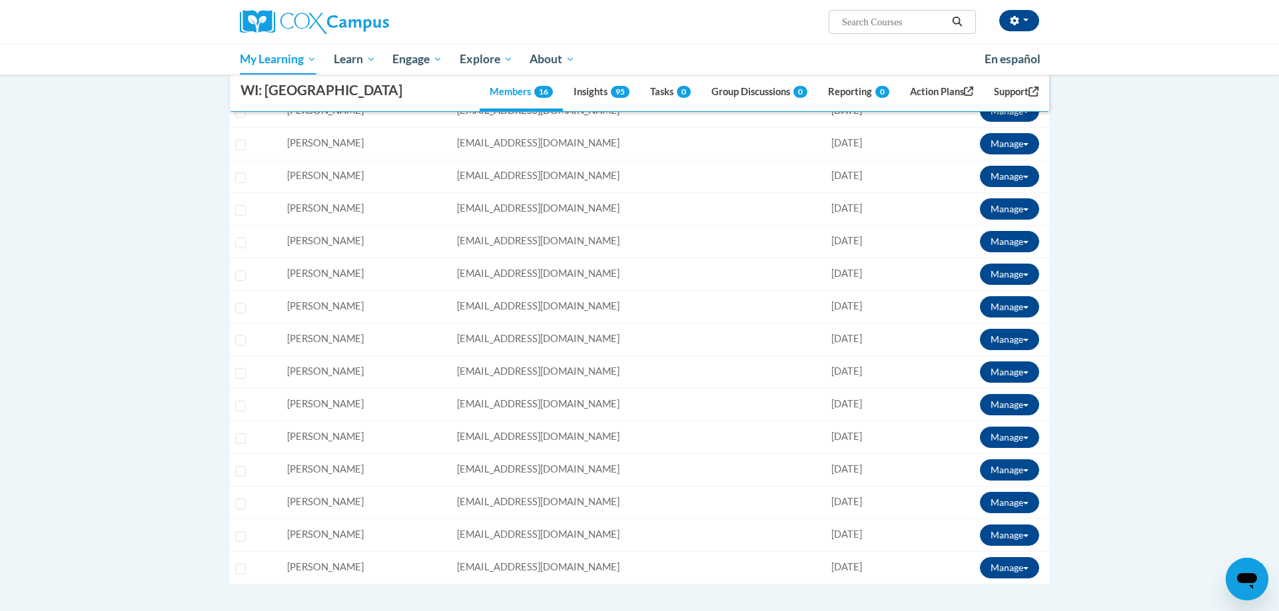
scroll to position [302, 0]
click at [1004, 274] on button "Manage" at bounding box center [1009, 273] width 59 height 21
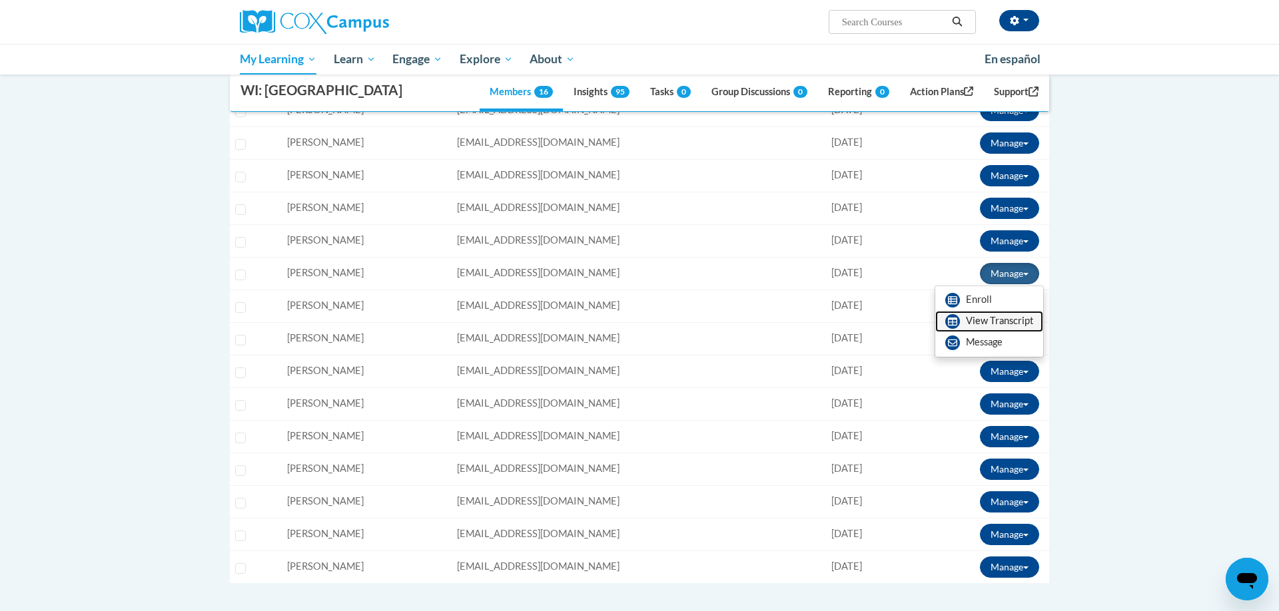
click at [968, 325] on link "View Transcript" at bounding box center [989, 321] width 108 height 21
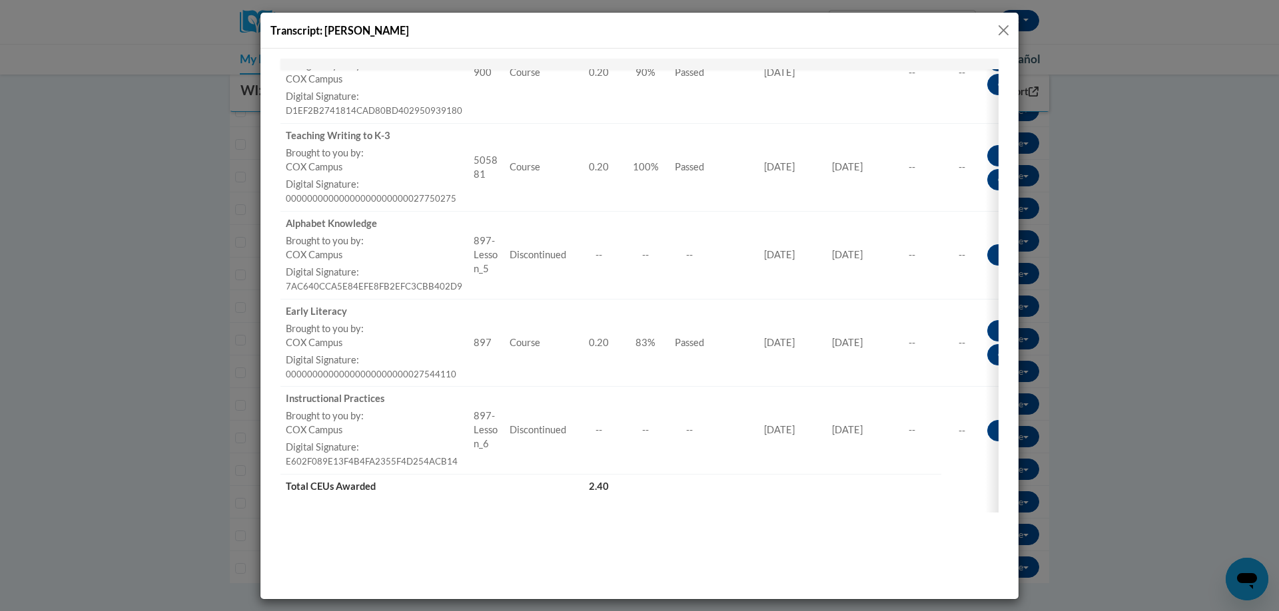
scroll to position [791, 0]
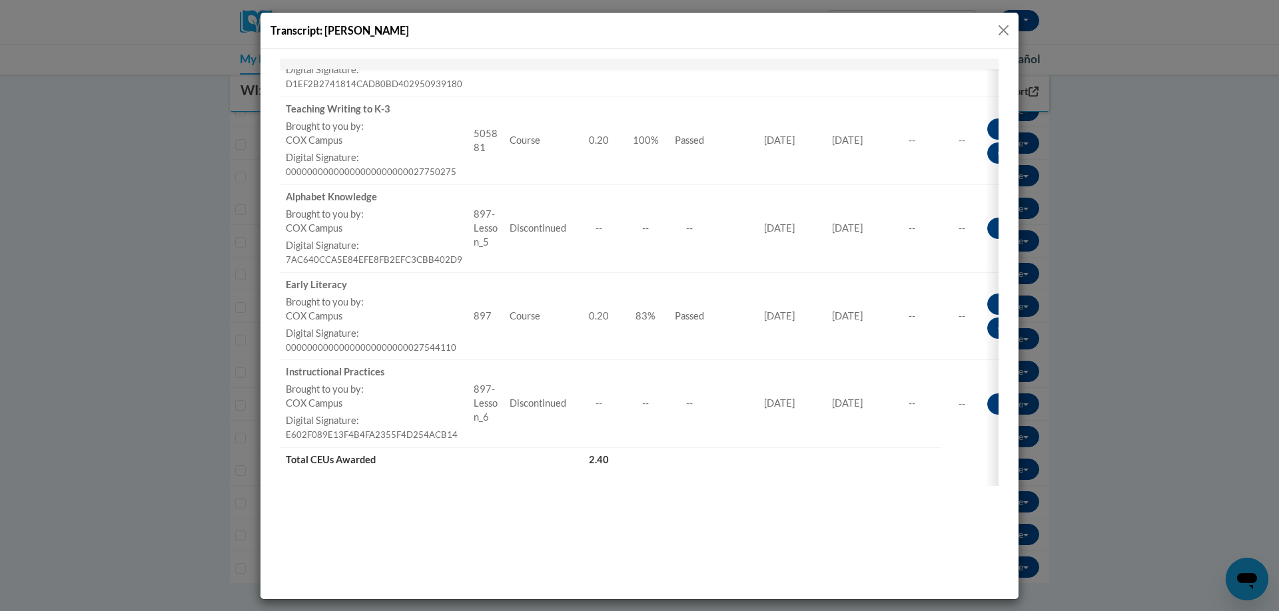
click at [1000, 35] on button "Close" at bounding box center [1003, 30] width 17 height 17
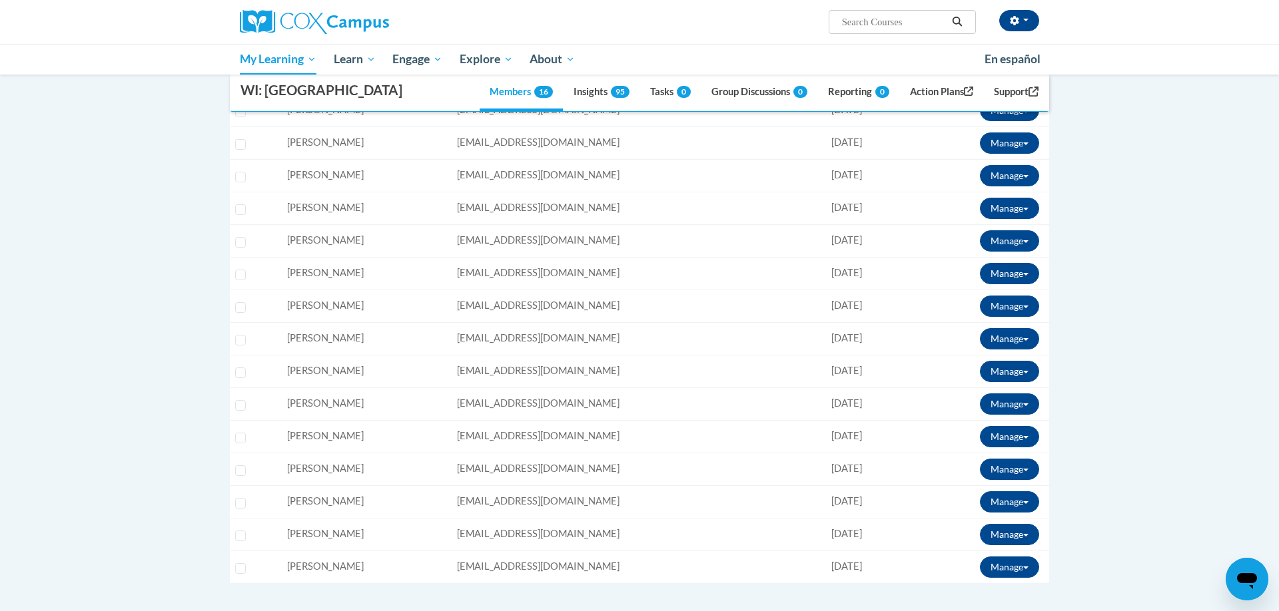
scroll to position [0, 0]
